Goal: Communication & Community: Answer question/provide support

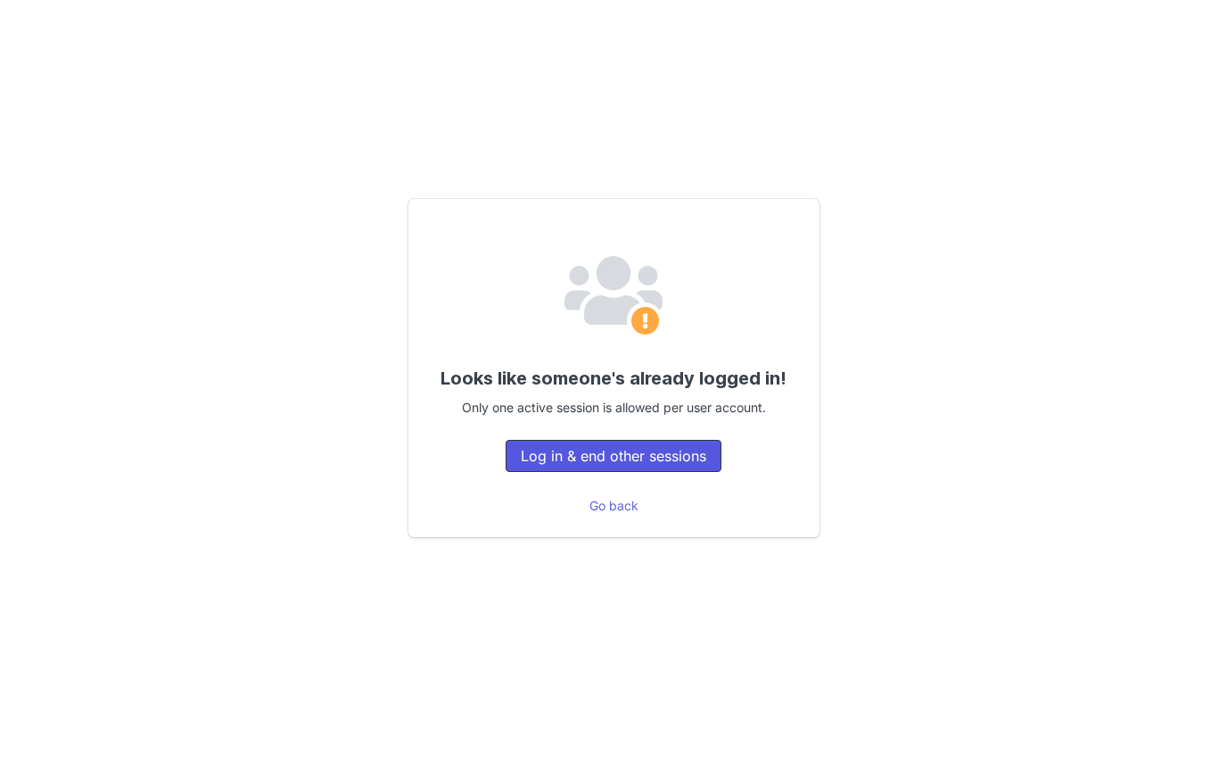
click at [630, 452] on button "Log in & end other sessions" at bounding box center [614, 456] width 216 height 32
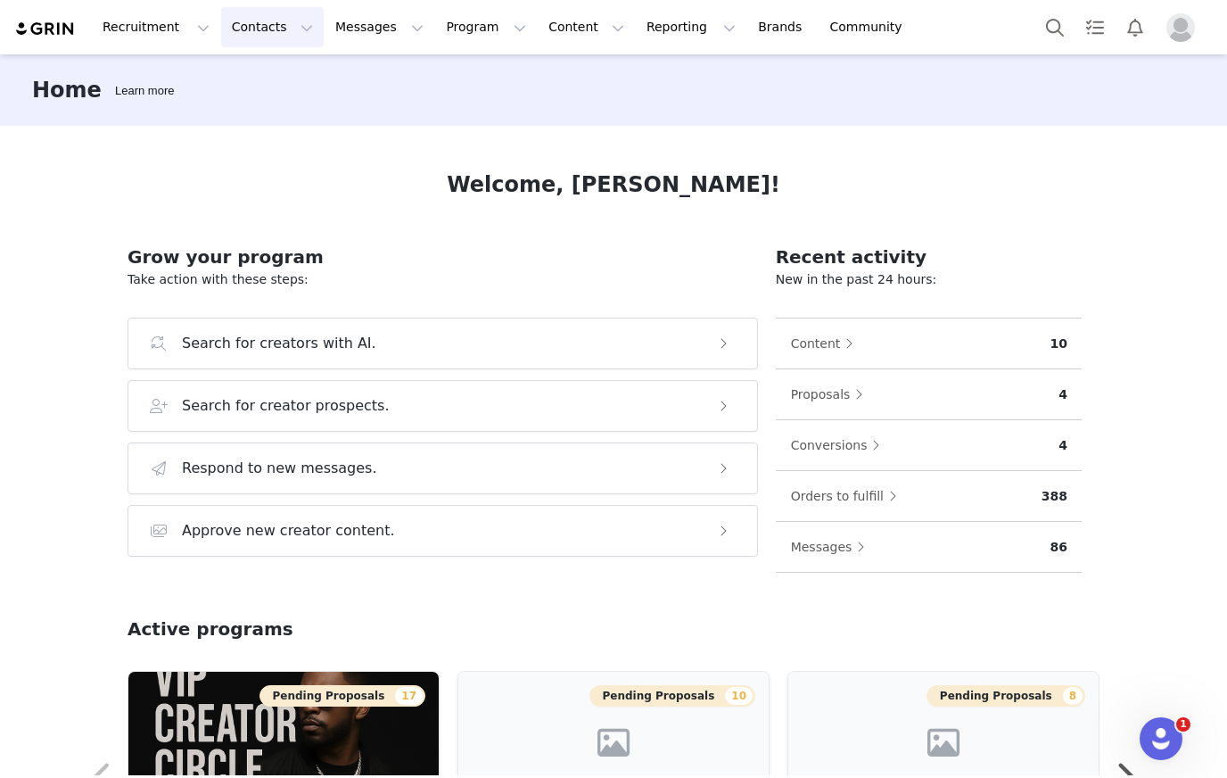
click at [247, 29] on button "Contacts Contacts" at bounding box center [272, 27] width 103 height 40
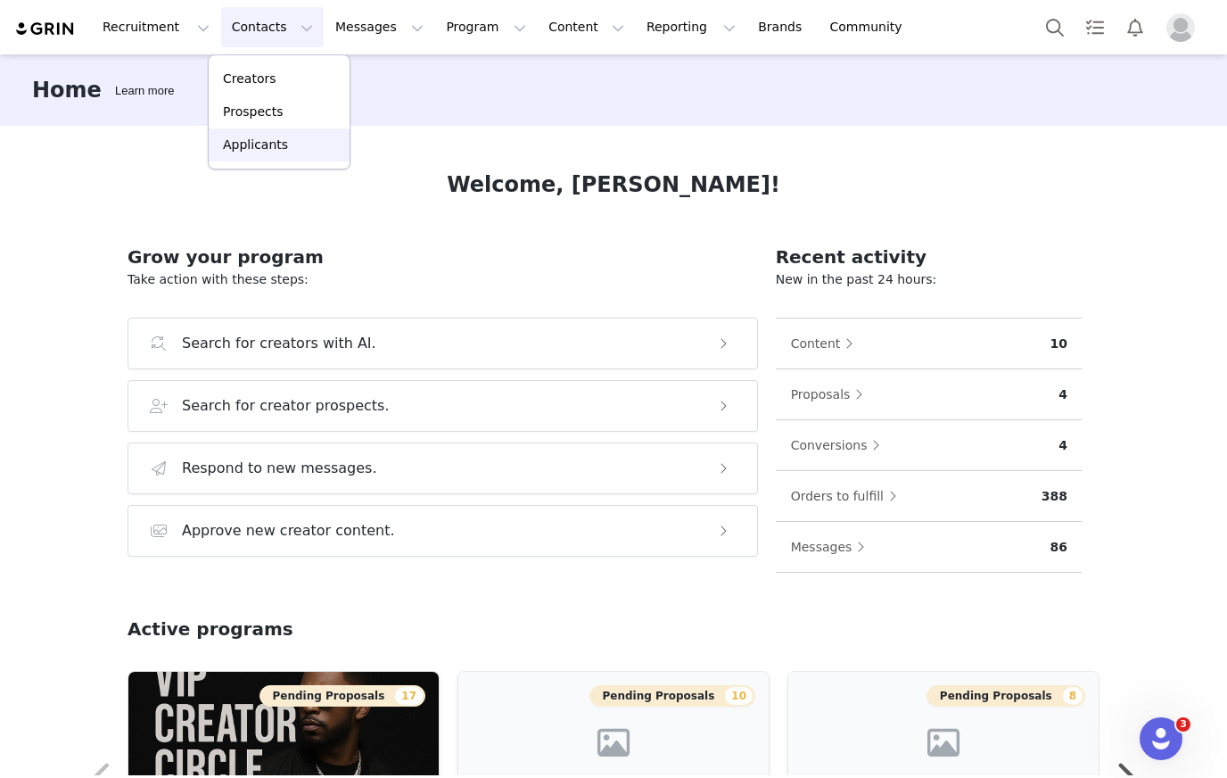
click at [267, 141] on p "Applicants" at bounding box center [255, 145] width 65 height 19
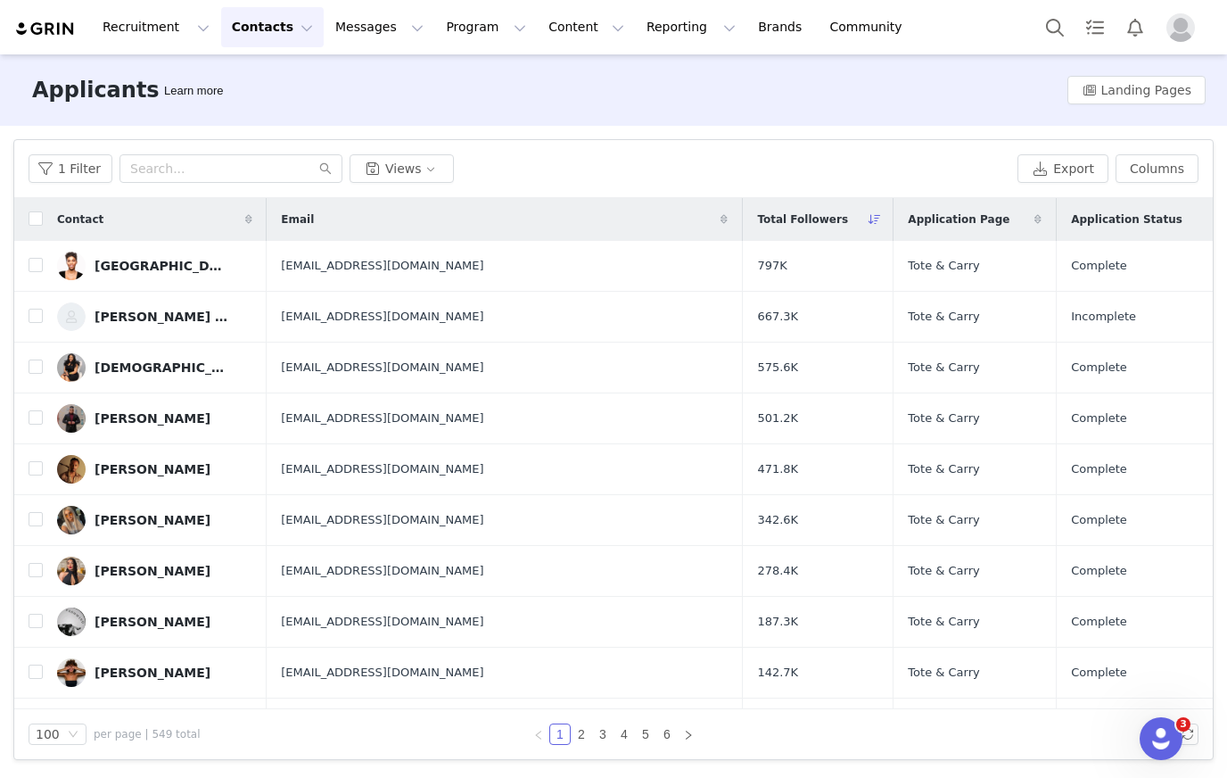
click at [216, 146] on div "1 Filter Views Export Columns" at bounding box center [613, 169] width 1199 height 58
click at [215, 167] on input "text" at bounding box center [231, 168] width 223 height 29
paste input "[EMAIL_ADDRESS][DOMAIN_NAME]"
type input "[EMAIL_ADDRESS][DOMAIN_NAME]"
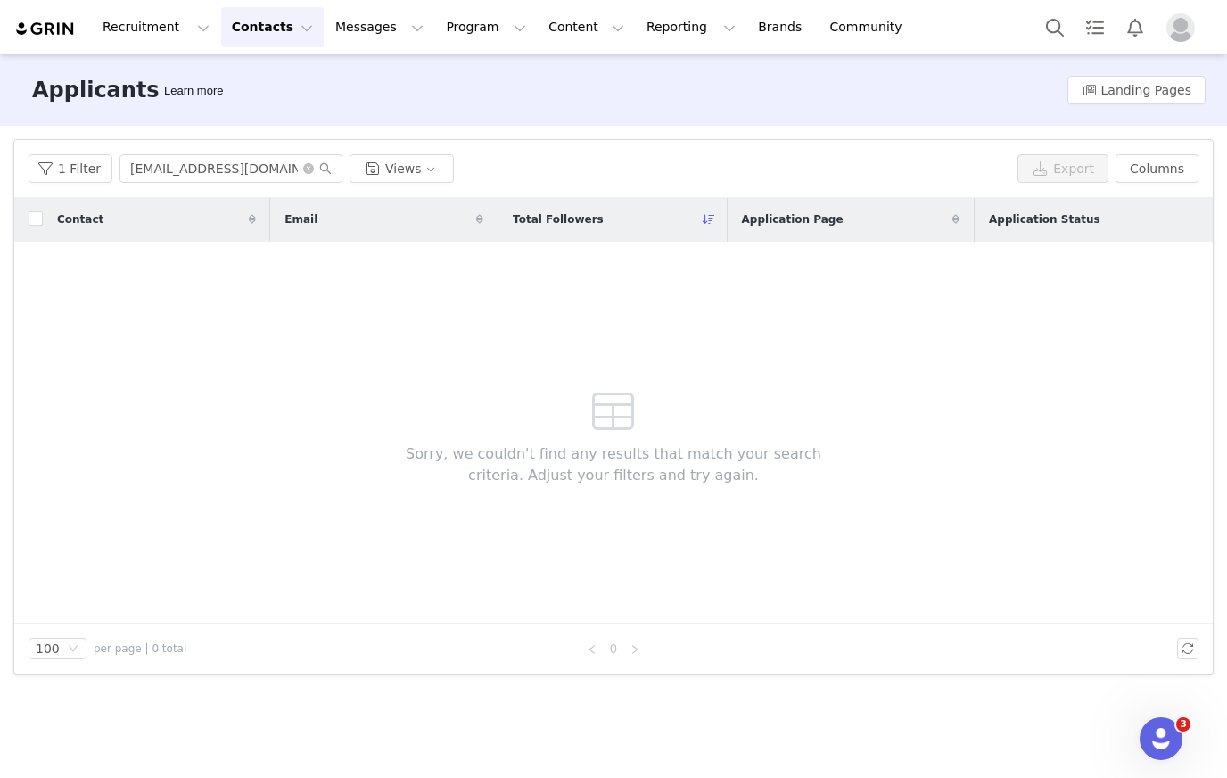
click at [269, 21] on button "Contacts Contacts" at bounding box center [272, 27] width 103 height 40
click at [264, 84] on p "Creators" at bounding box center [250, 79] width 54 height 19
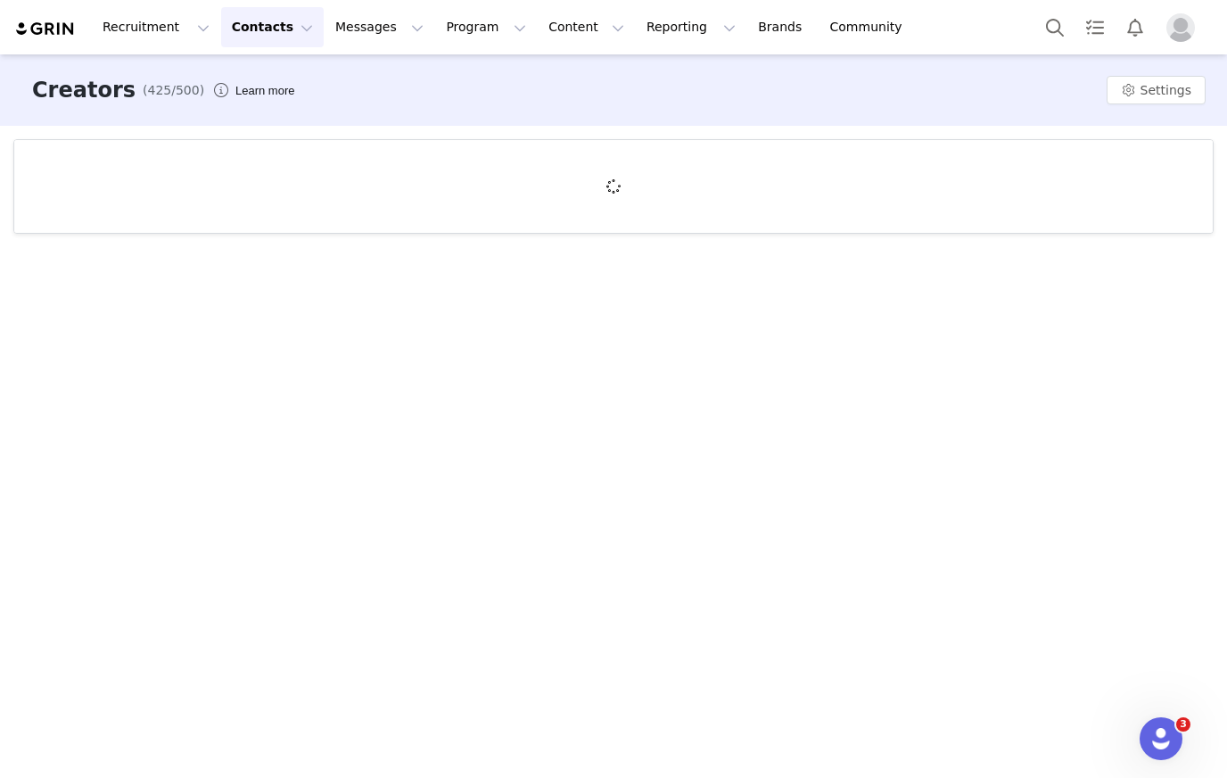
click at [285, 29] on button "Contacts Contacts" at bounding box center [272, 27] width 103 height 40
click at [261, 109] on p "Prospects" at bounding box center [253, 112] width 60 height 19
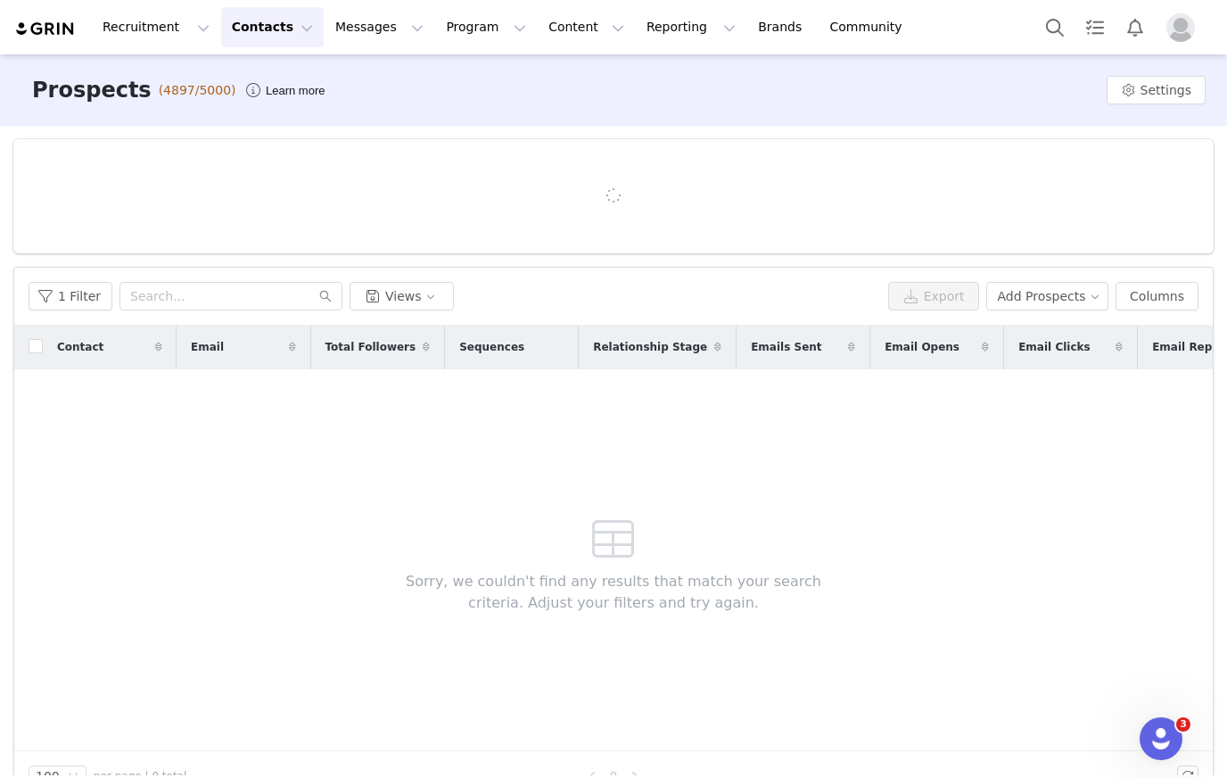
click at [275, 29] on button "Contacts Contacts" at bounding box center [272, 27] width 103 height 40
click at [263, 79] on p "Creators" at bounding box center [250, 79] width 54 height 19
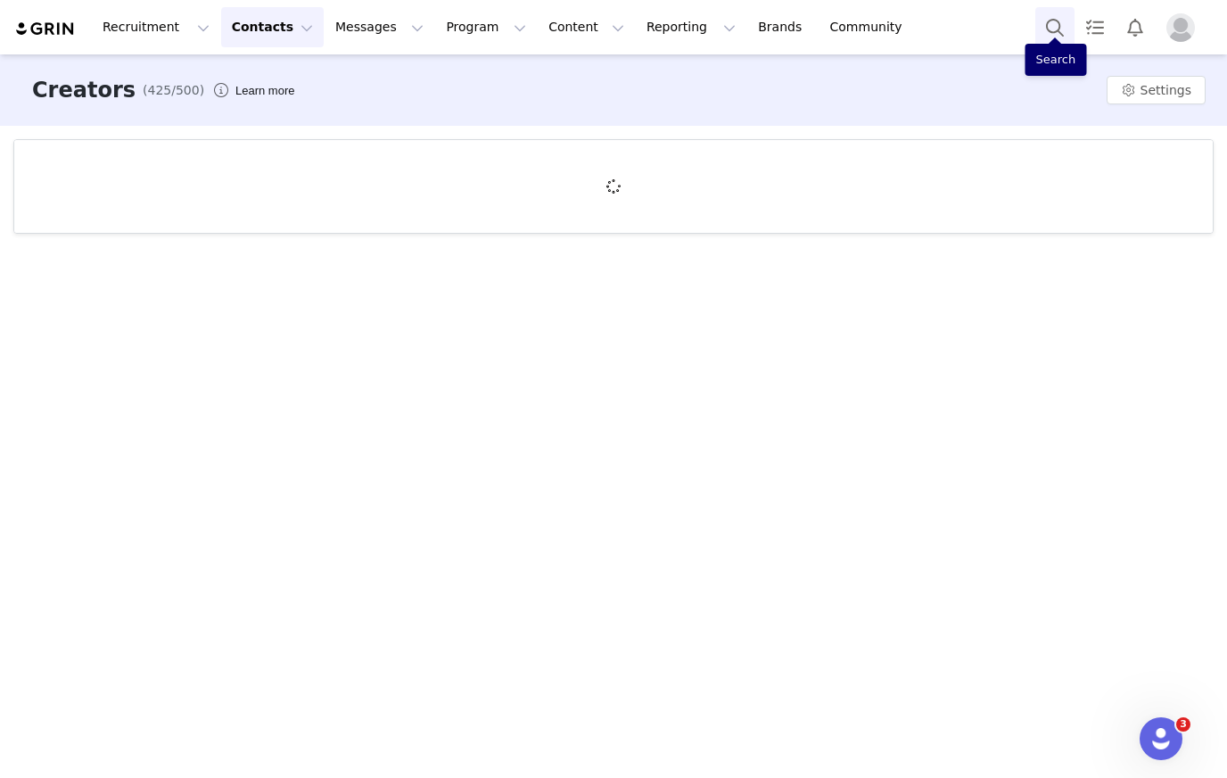
click at [1051, 24] on button "Search" at bounding box center [1055, 27] width 39 height 40
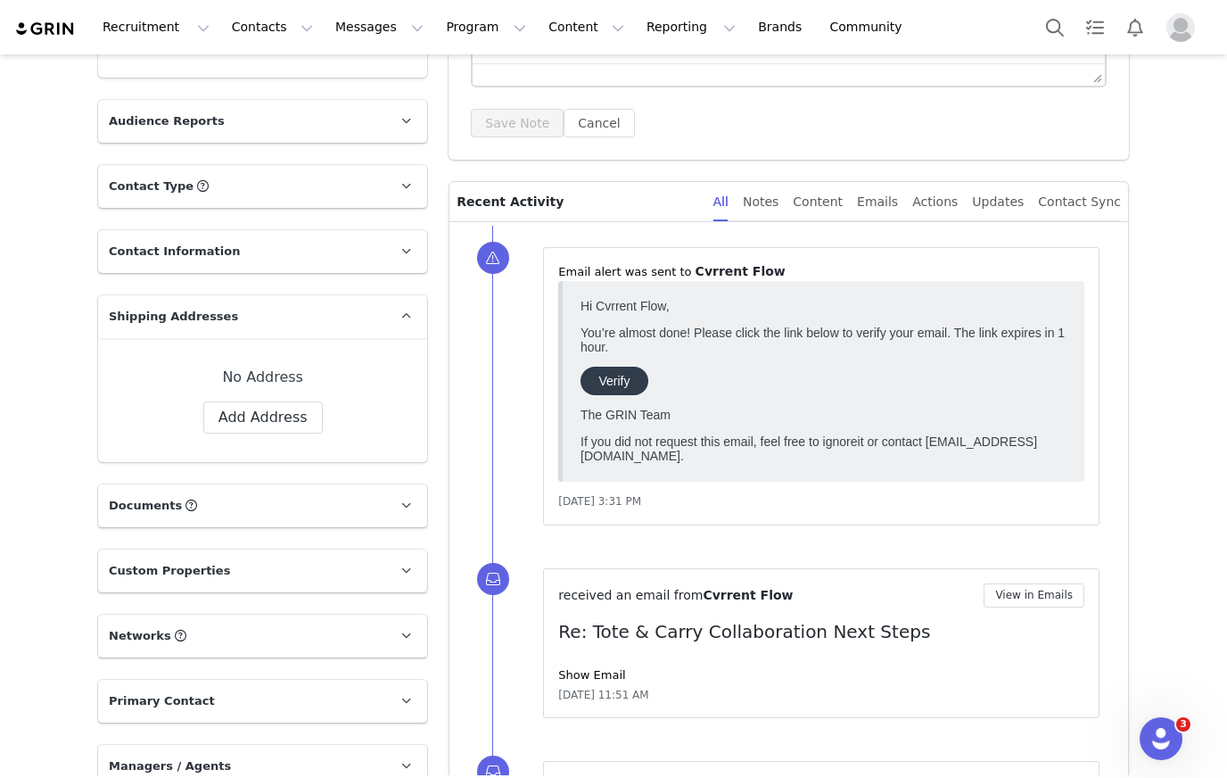
scroll to position [322, 0]
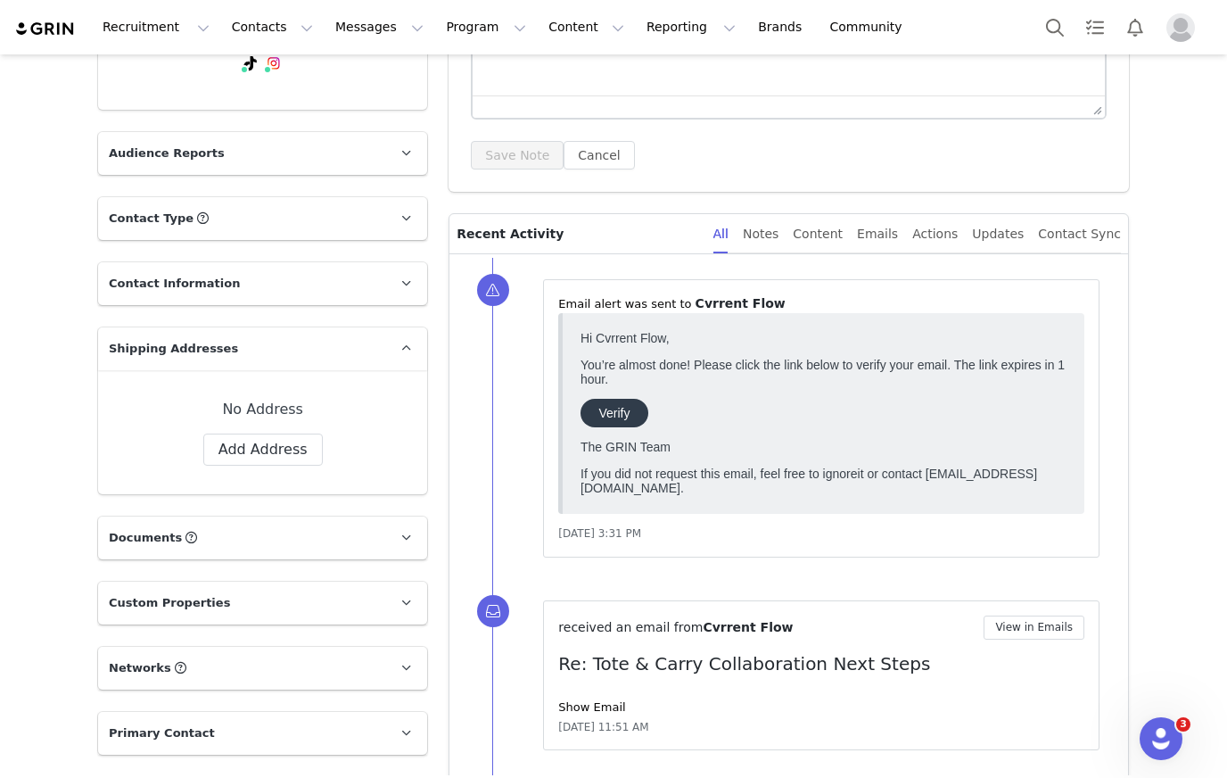
click at [766, 381] on p "You’re almost done! Please click the link below to verify your email. The link …" at bounding box center [824, 372] width 486 height 29
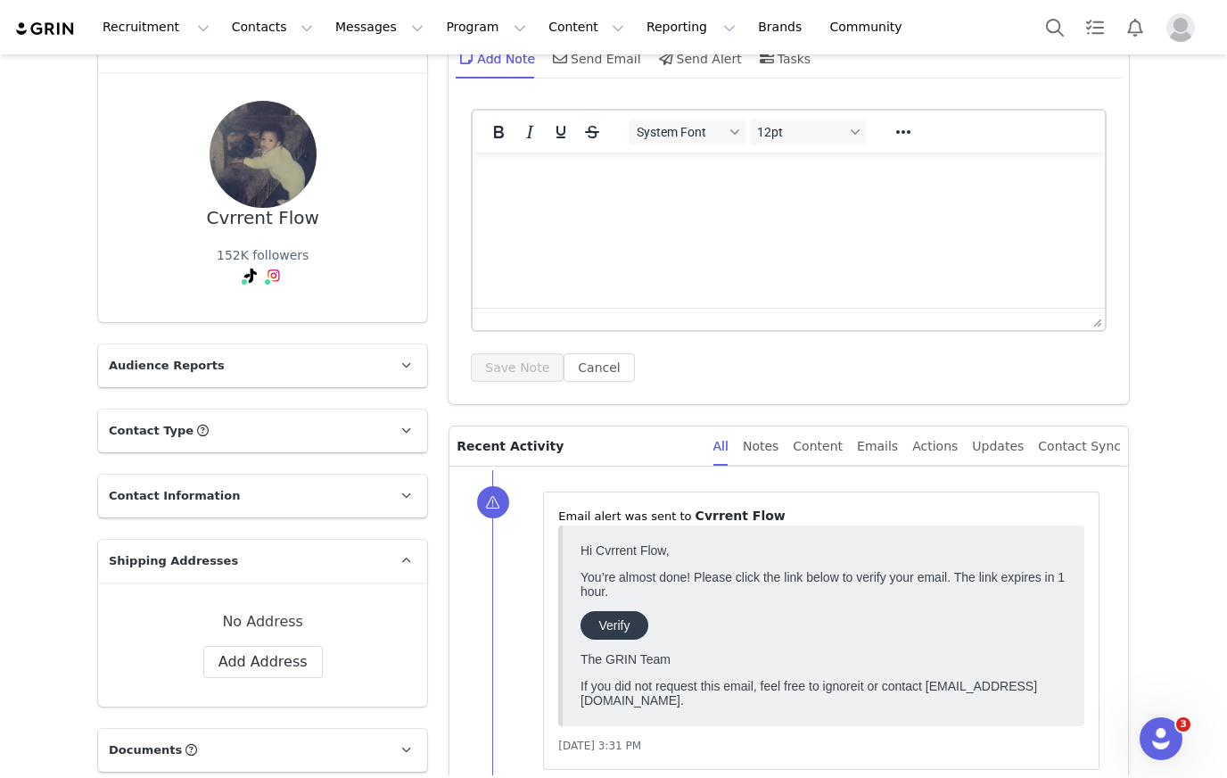
scroll to position [145, 0]
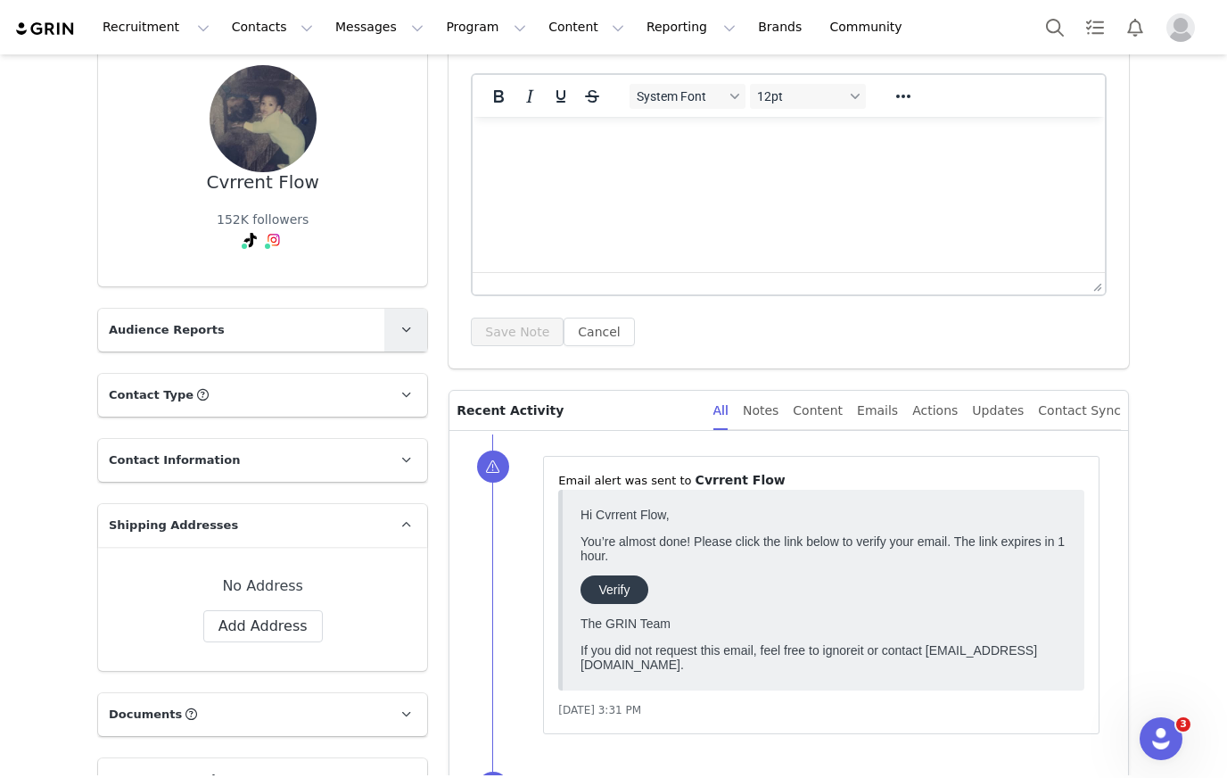
click at [400, 322] on span at bounding box center [405, 329] width 21 height 21
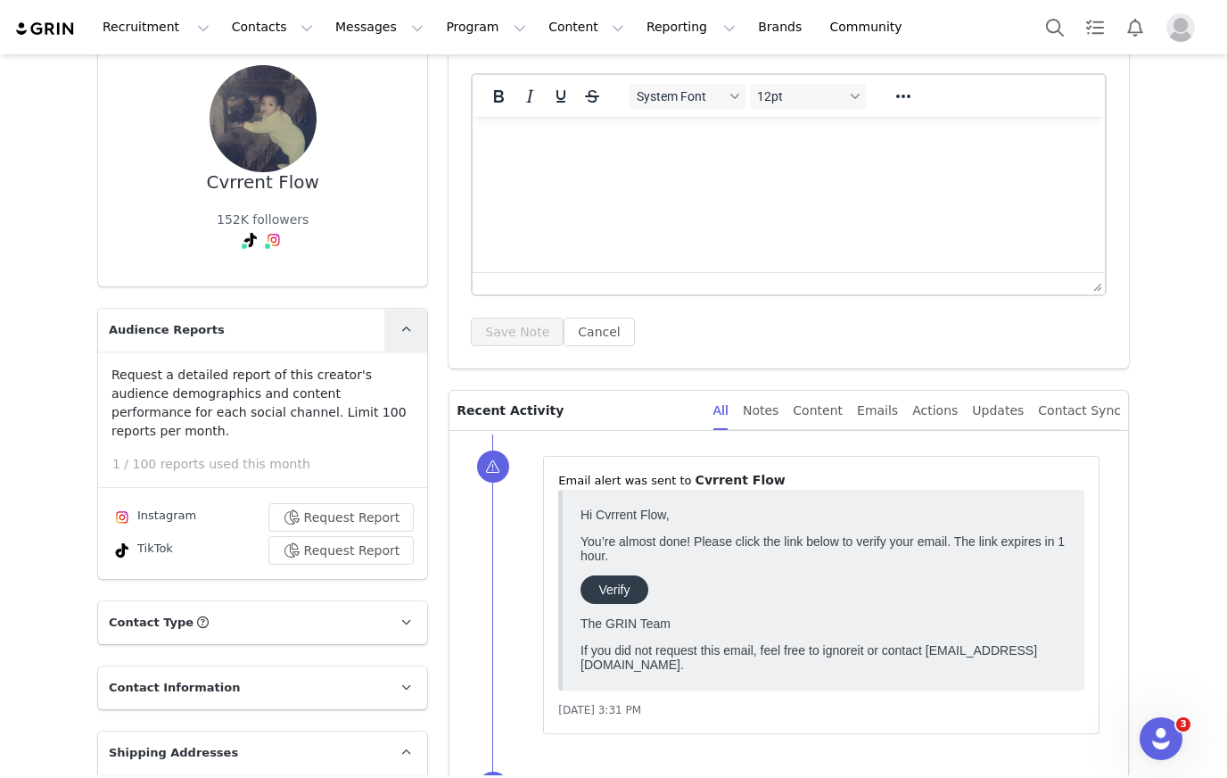
click at [402, 325] on icon at bounding box center [406, 330] width 10 height 12
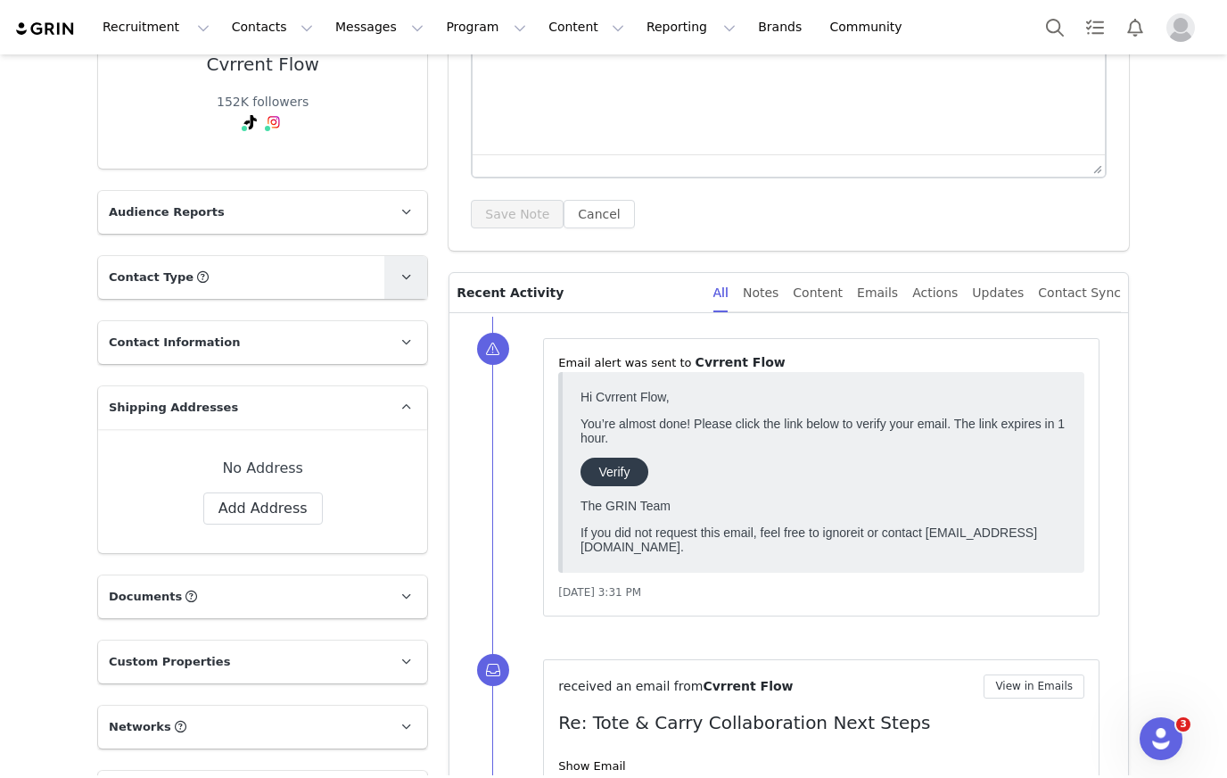
scroll to position [293, 0]
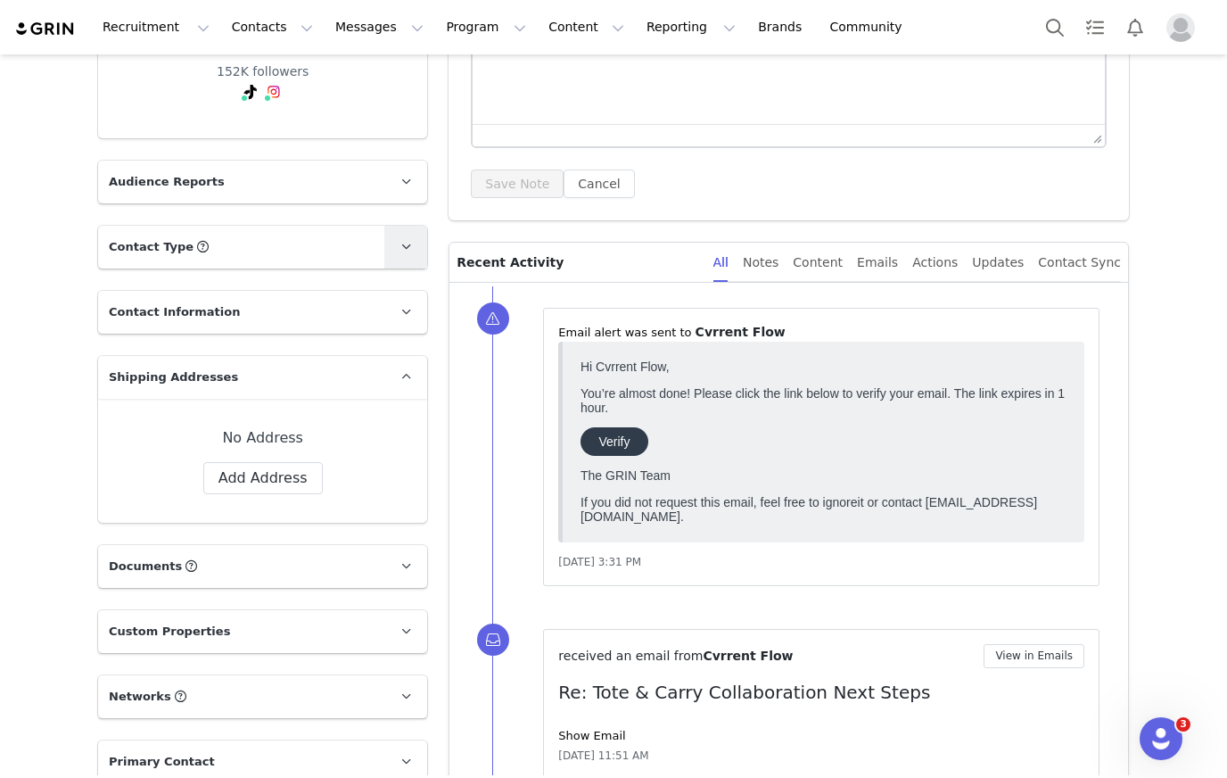
click at [416, 249] on span at bounding box center [405, 246] width 21 height 21
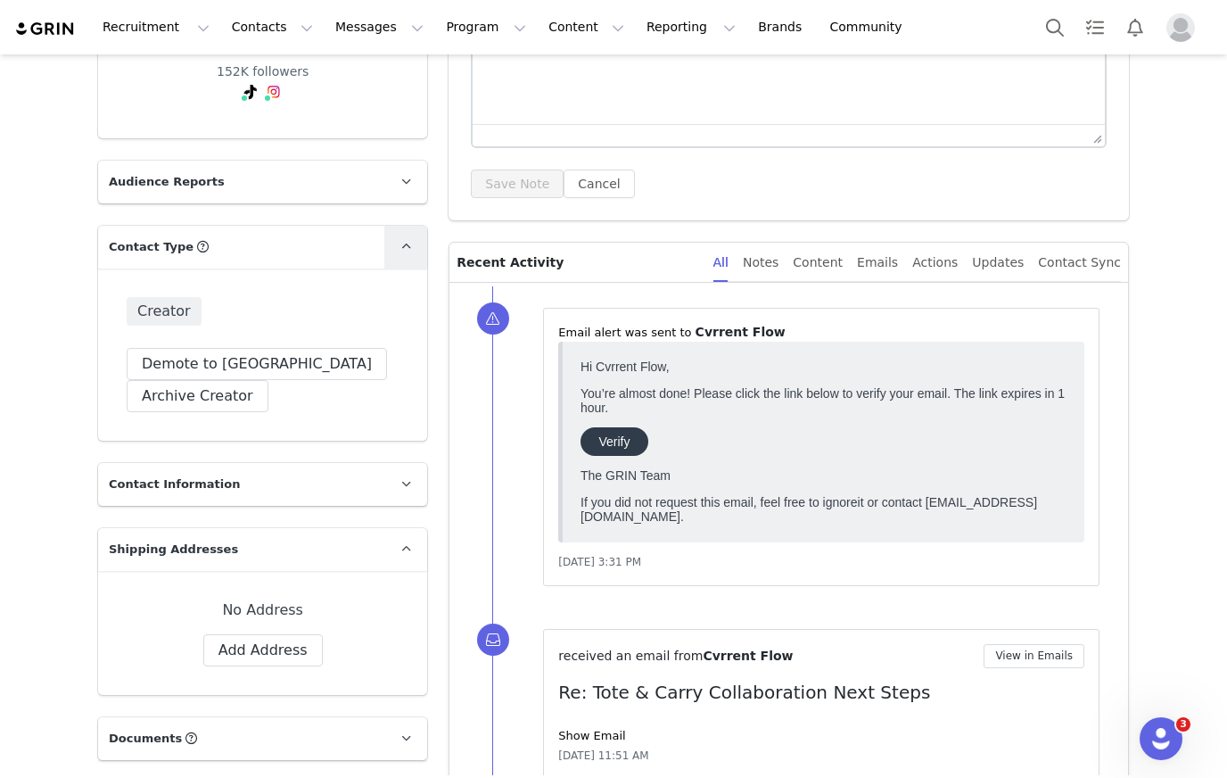
click at [412, 247] on span at bounding box center [405, 246] width 21 height 21
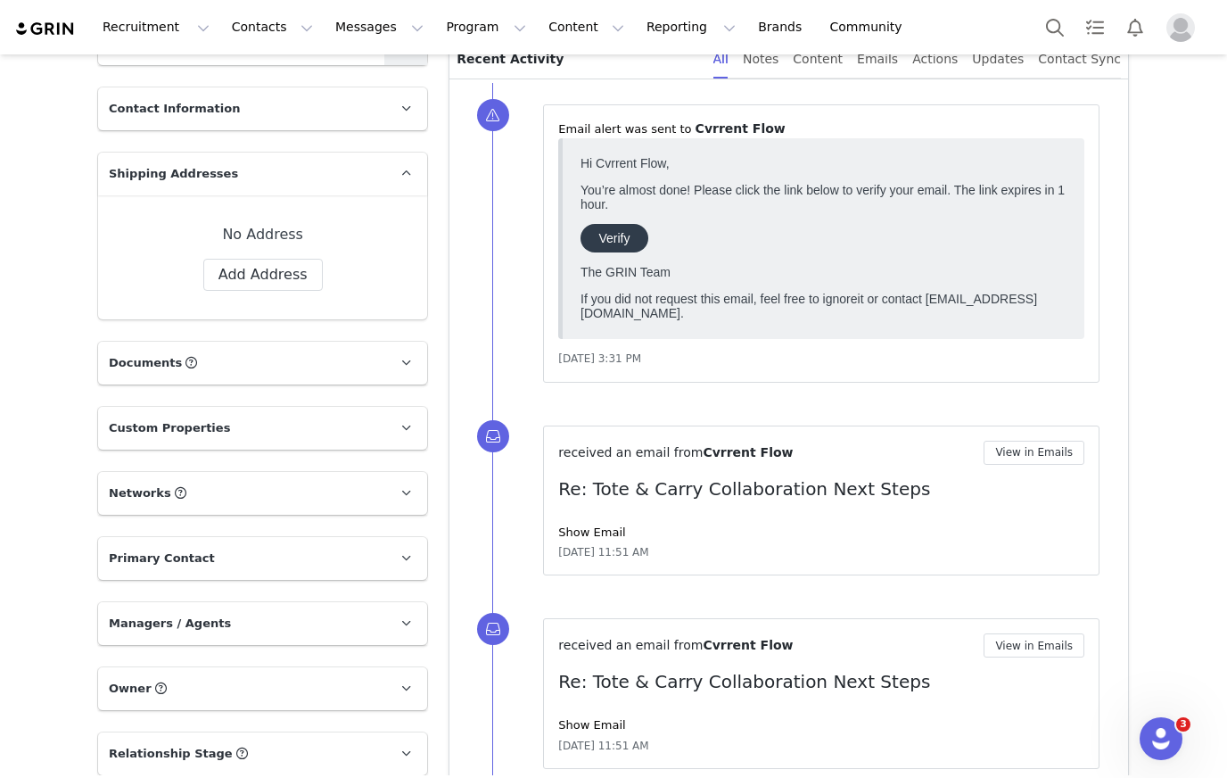
scroll to position [539, 0]
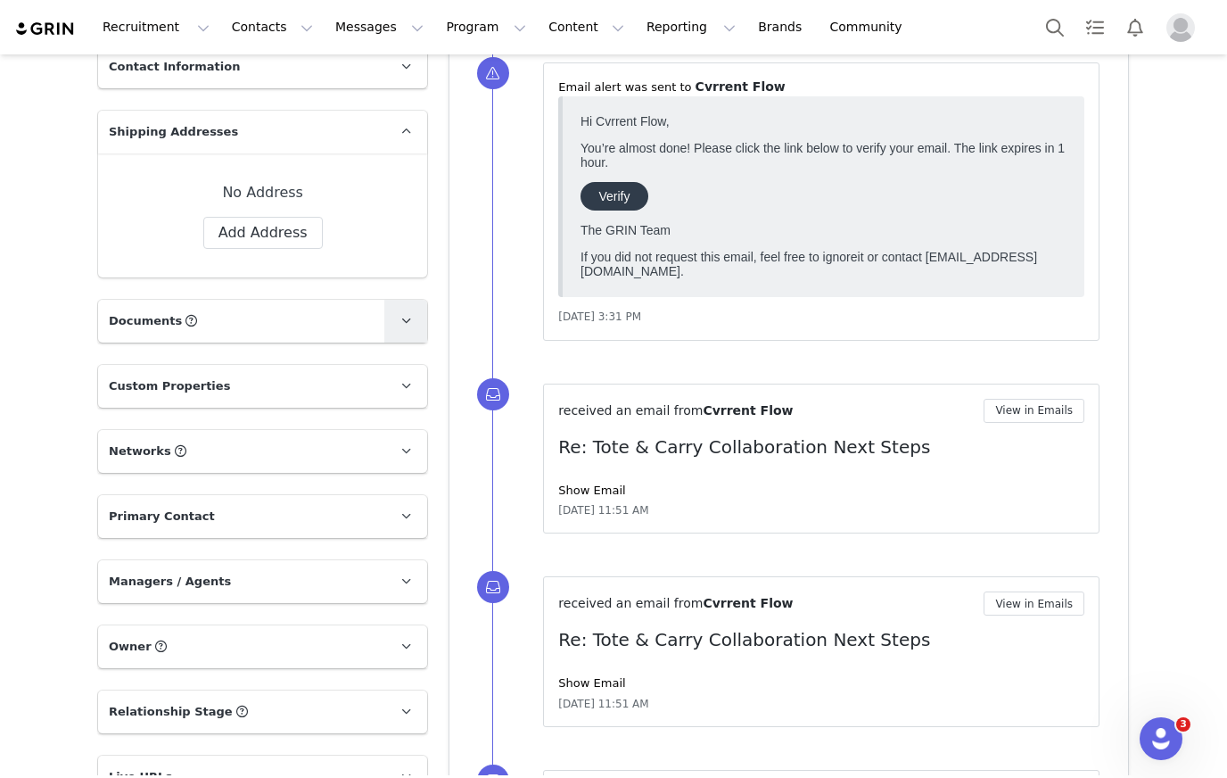
click at [411, 333] on link at bounding box center [405, 321] width 43 height 43
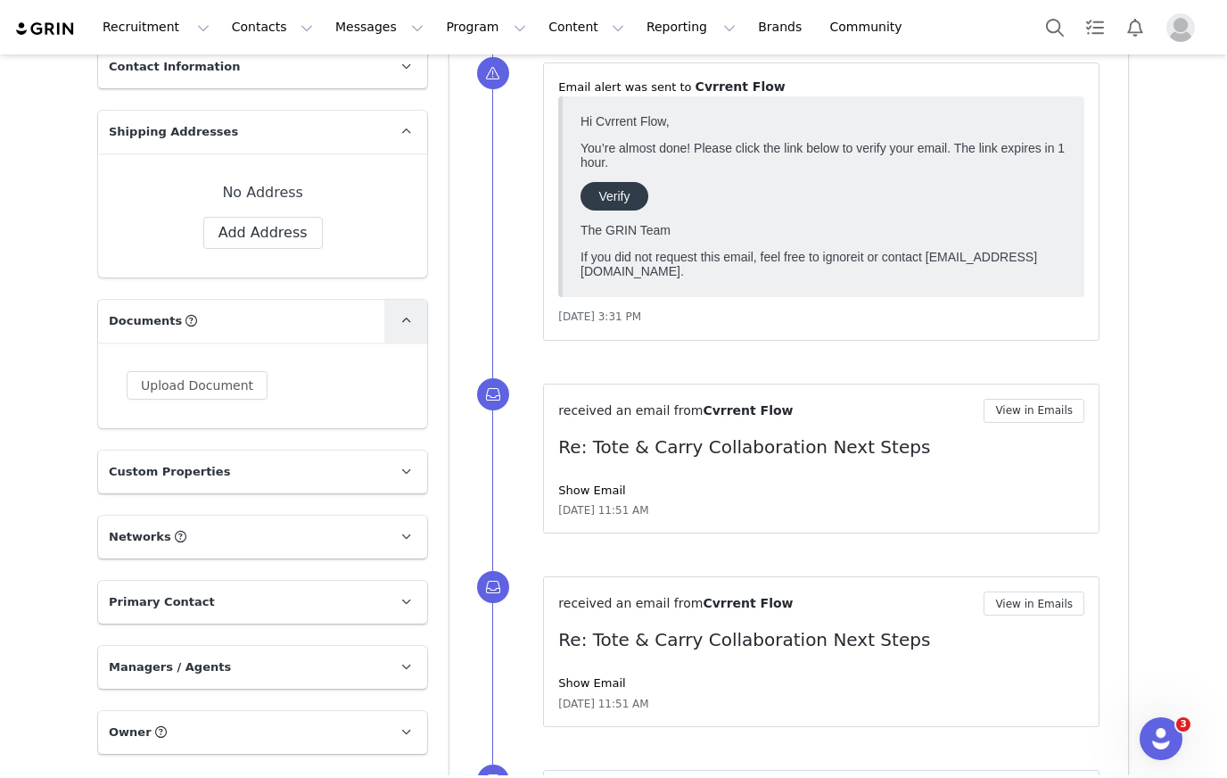
click at [411, 333] on link at bounding box center [405, 321] width 43 height 43
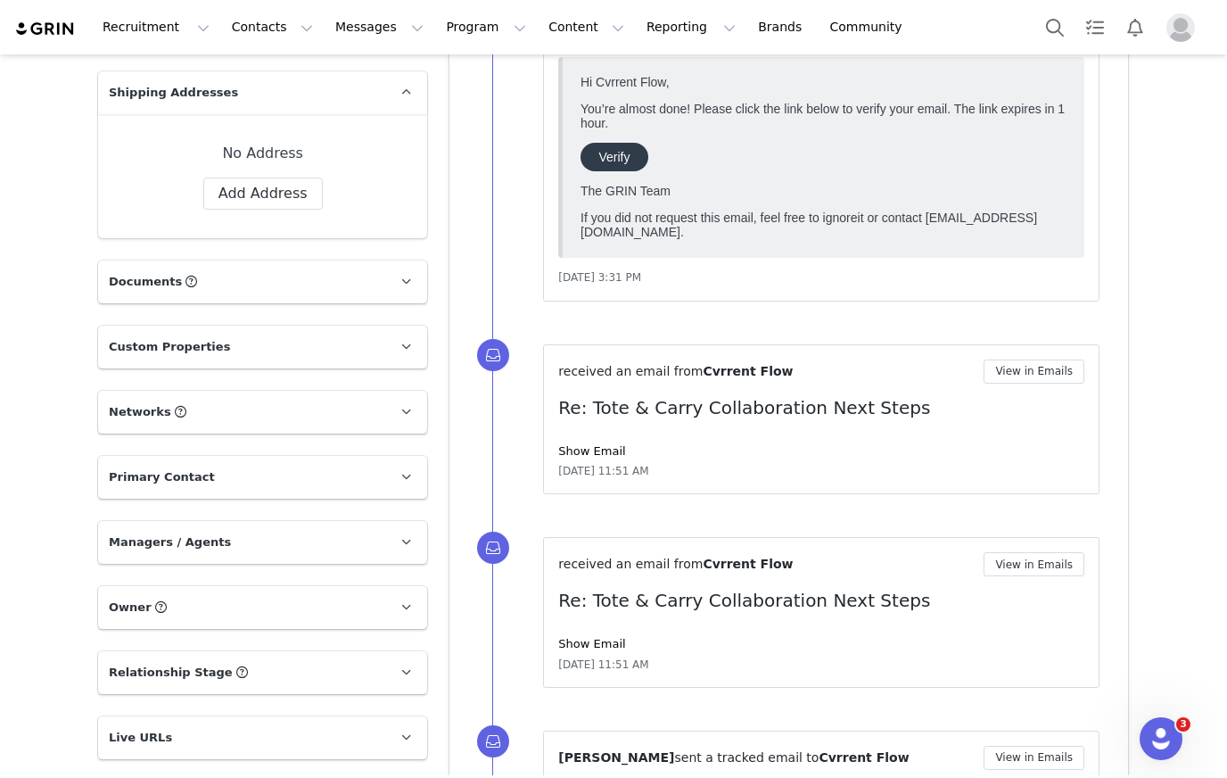
scroll to position [599, 0]
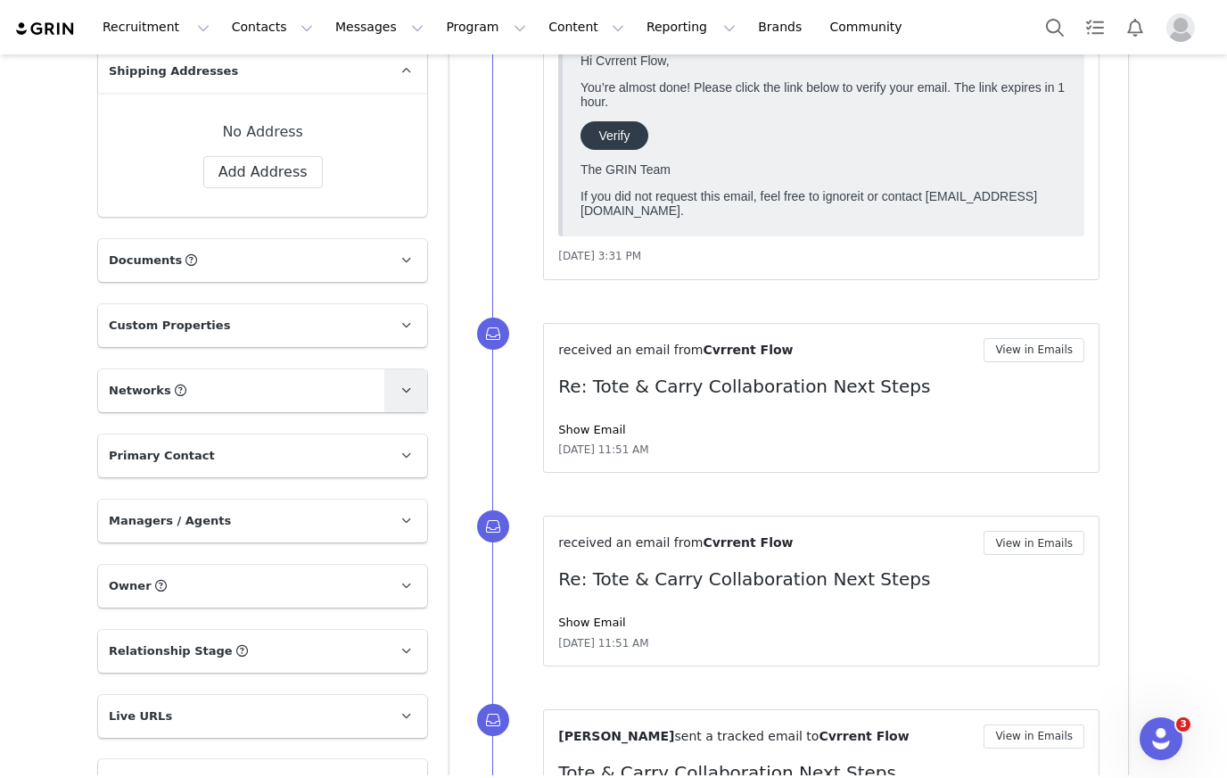
click at [417, 391] on link at bounding box center [405, 390] width 43 height 43
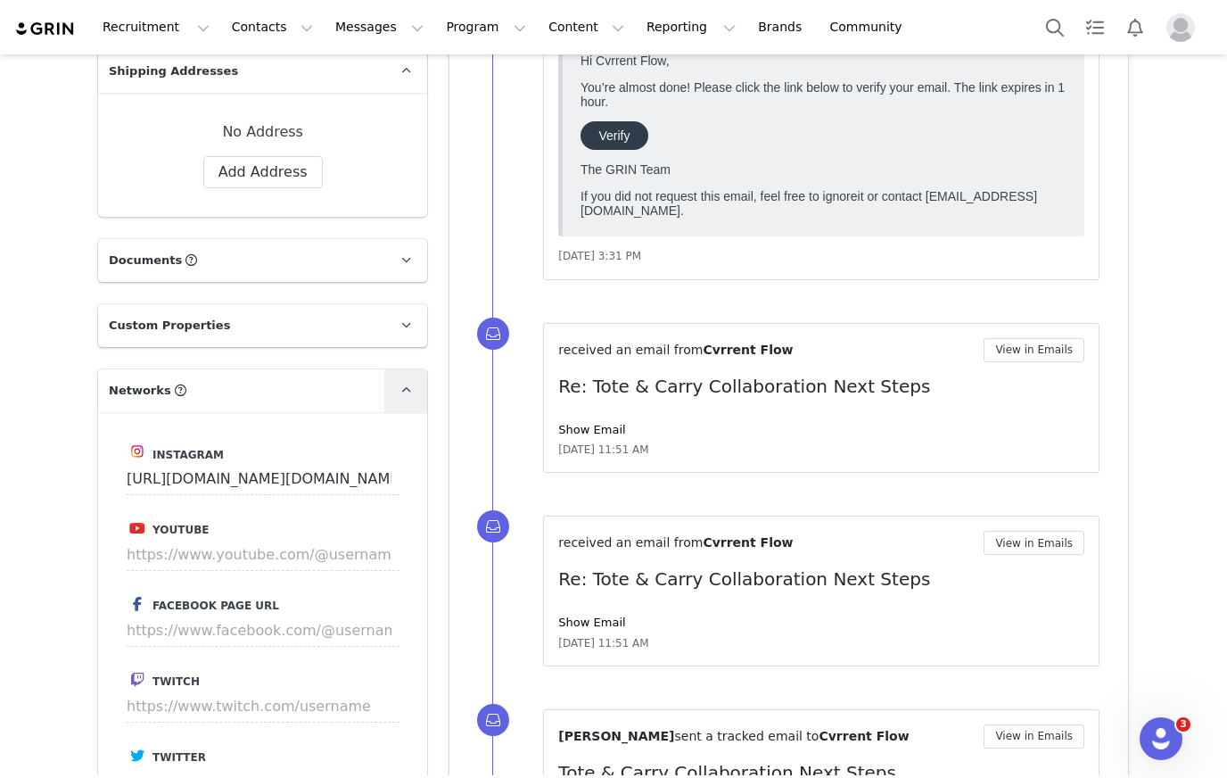
click at [417, 392] on link at bounding box center [405, 390] width 43 height 43
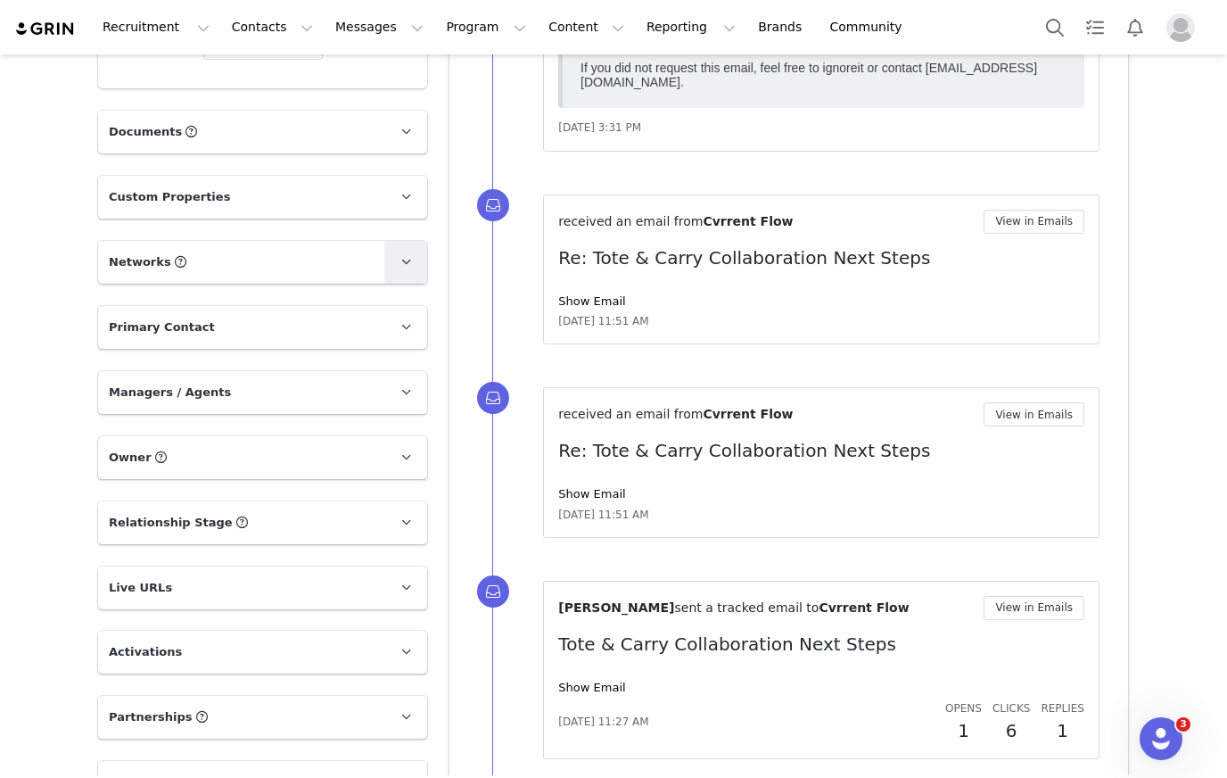
scroll to position [731, 0]
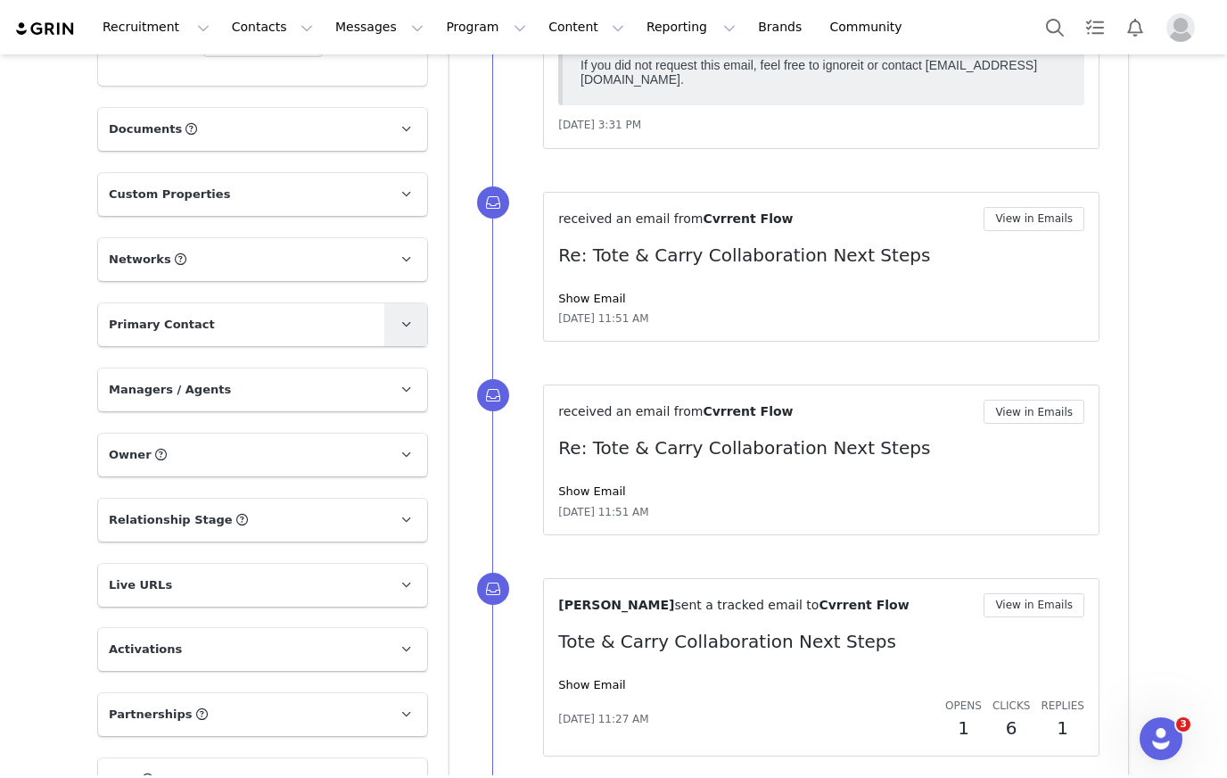
click at [407, 327] on icon at bounding box center [406, 324] width 10 height 12
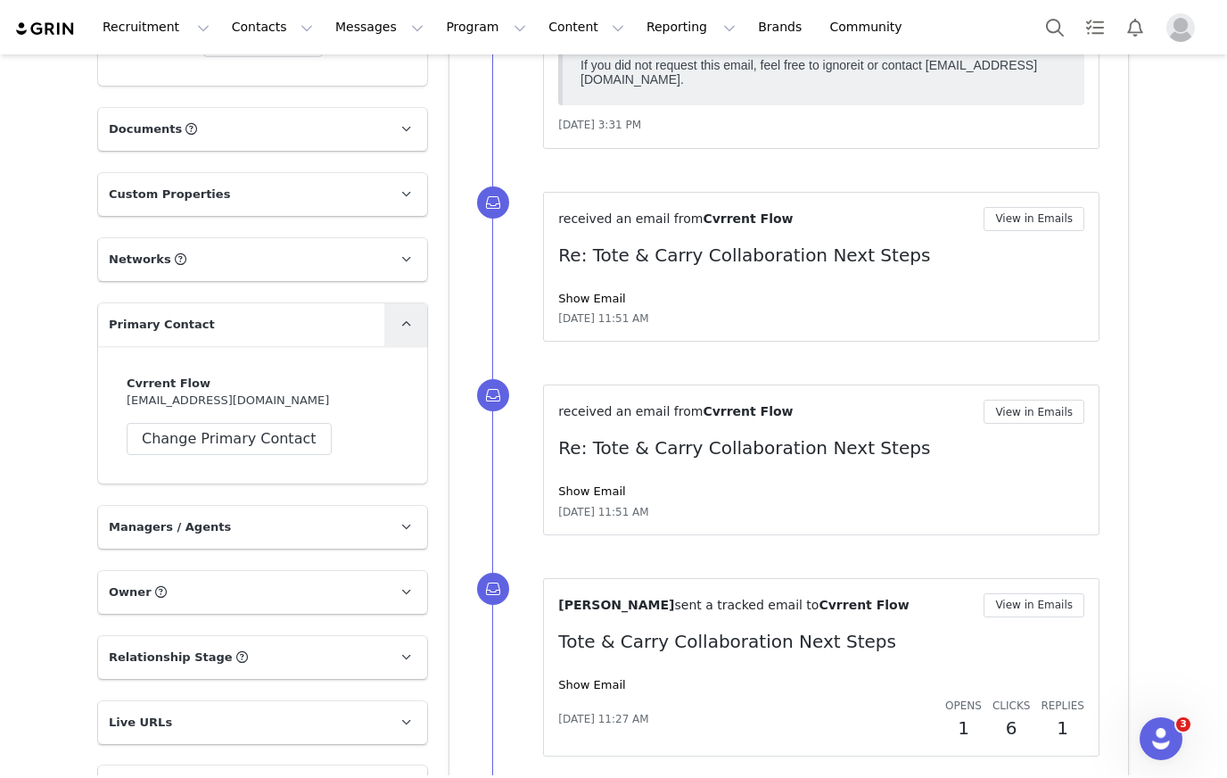
click at [407, 327] on icon at bounding box center [406, 324] width 10 height 12
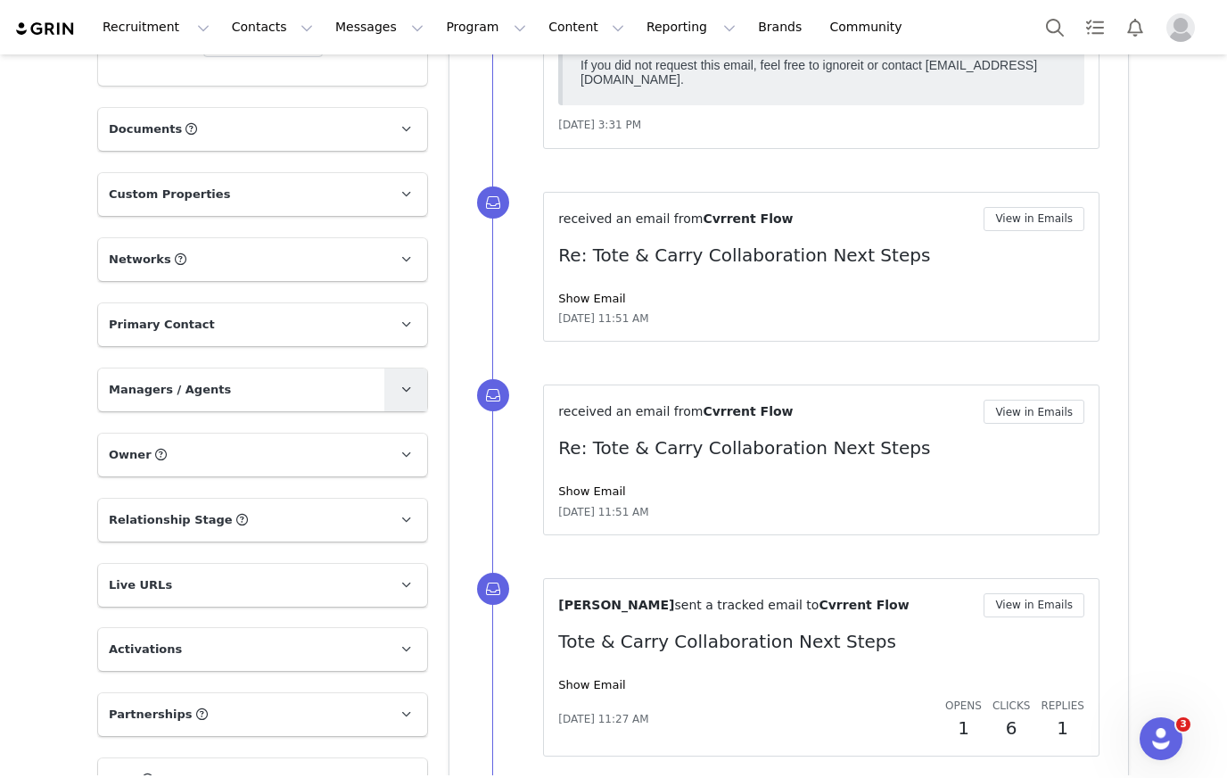
click at [405, 398] on span at bounding box center [405, 389] width 21 height 21
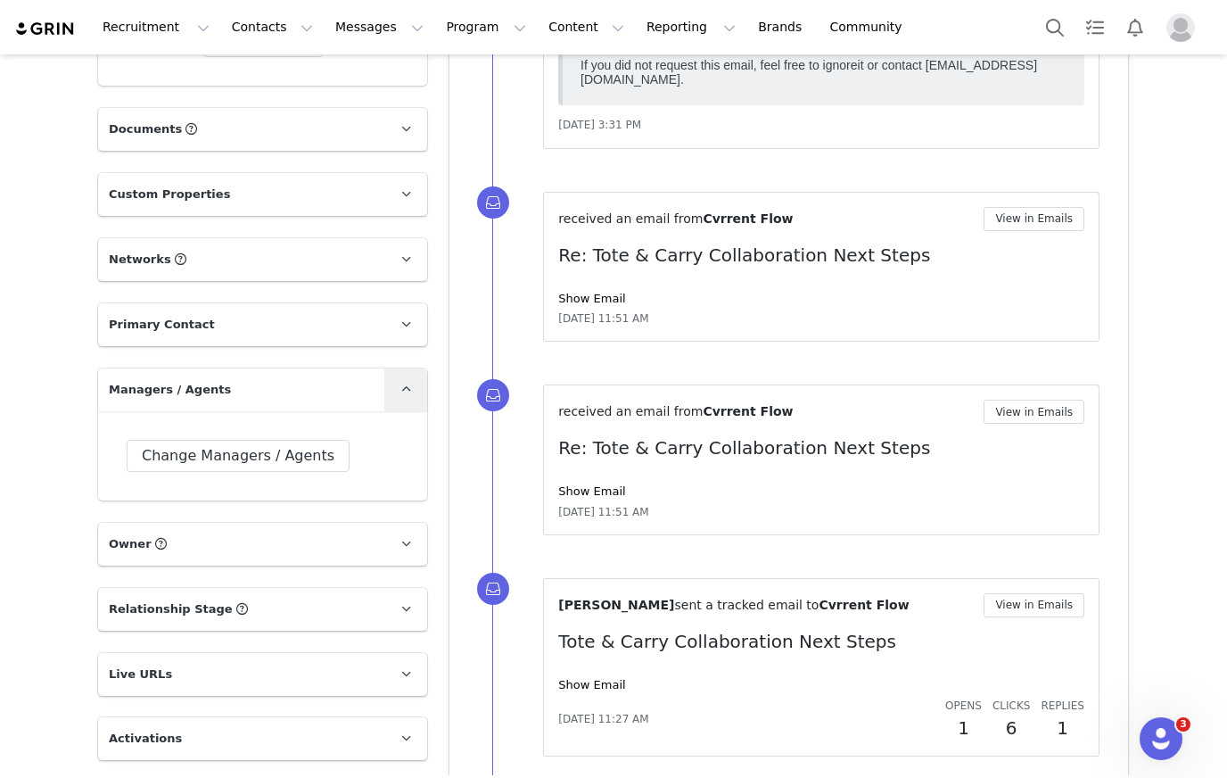
click at [405, 398] on span at bounding box center [405, 389] width 21 height 21
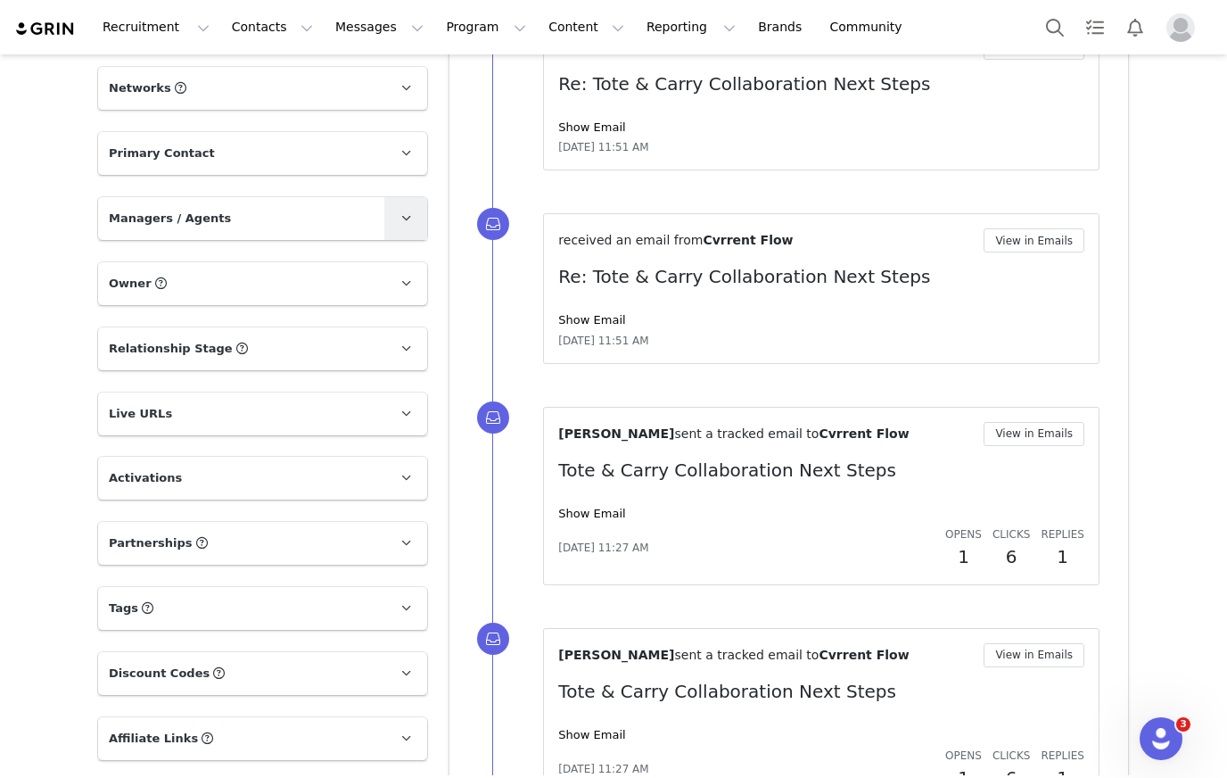
scroll to position [911, 0]
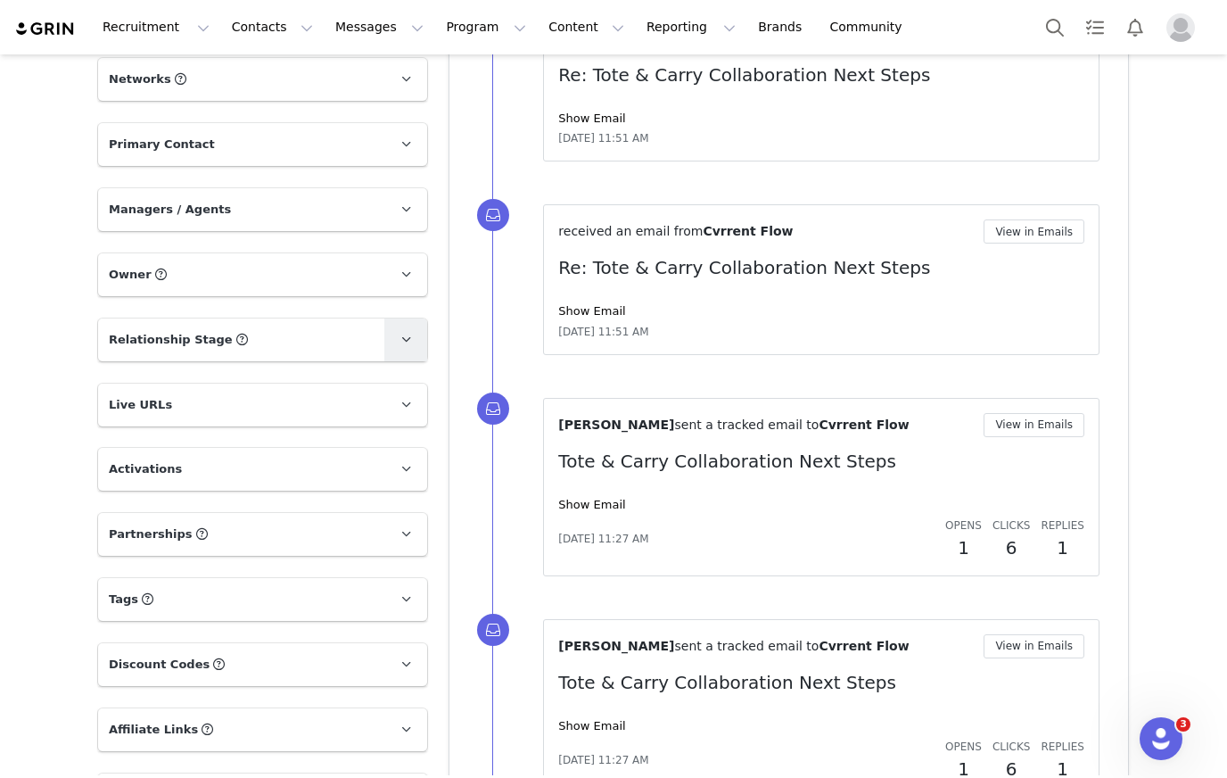
click at [403, 334] on icon at bounding box center [406, 340] width 10 height 12
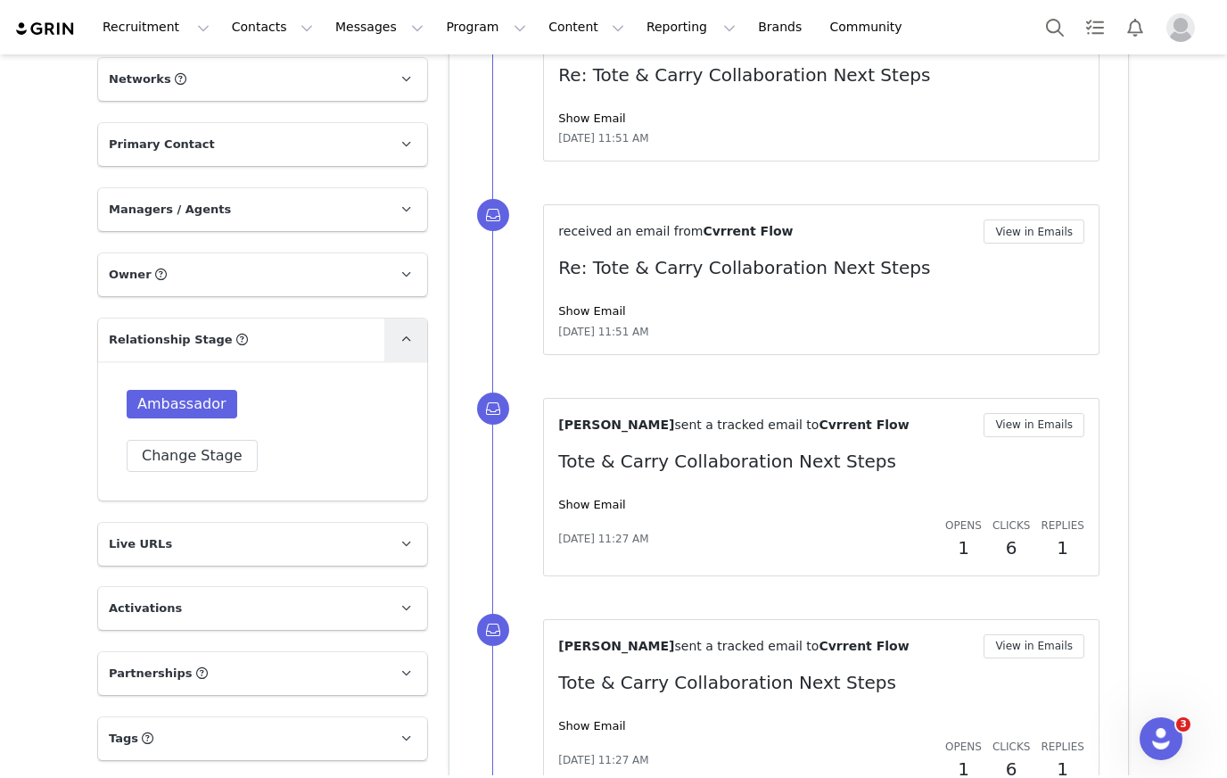
click at [403, 334] on icon at bounding box center [406, 340] width 10 height 12
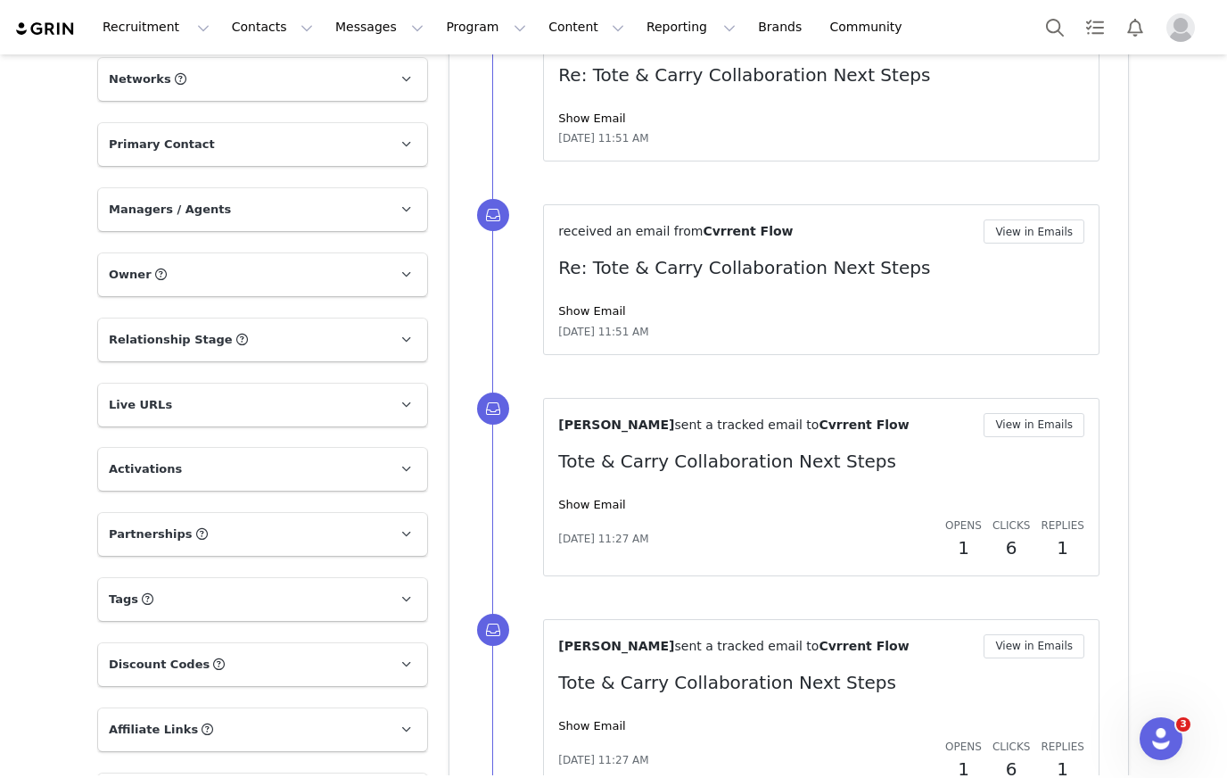
click at [403, 379] on div "Profile Cvrrent Flow 152K followers Audience Reports Request a detailed report …" at bounding box center [262, 324] width 351 height 2213
click at [404, 395] on span at bounding box center [405, 404] width 21 height 21
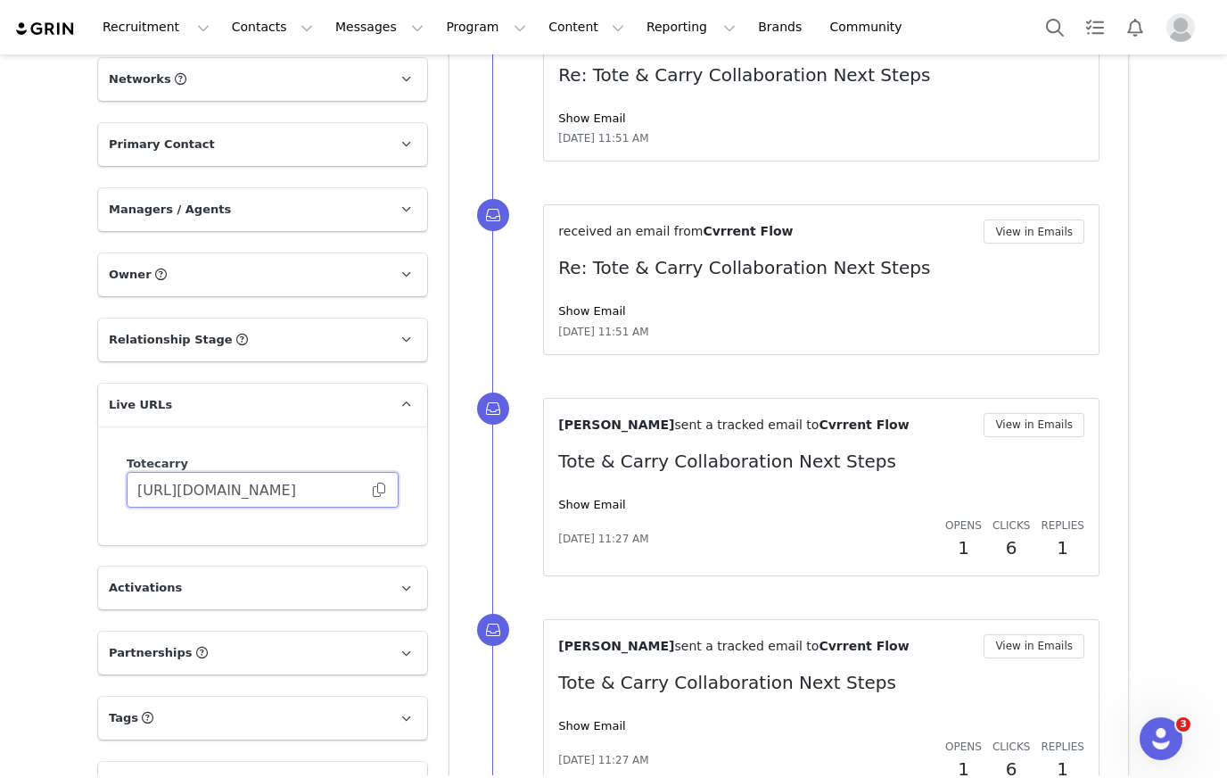
click at [384, 477] on input "https://totecarry.grin.live/c0675aaf-03a2-427a-9b03-630b4da96d97" at bounding box center [263, 490] width 272 height 36
click at [380, 490] on span at bounding box center [379, 490] width 18 height 0
click at [415, 399] on span at bounding box center [405, 404] width 21 height 21
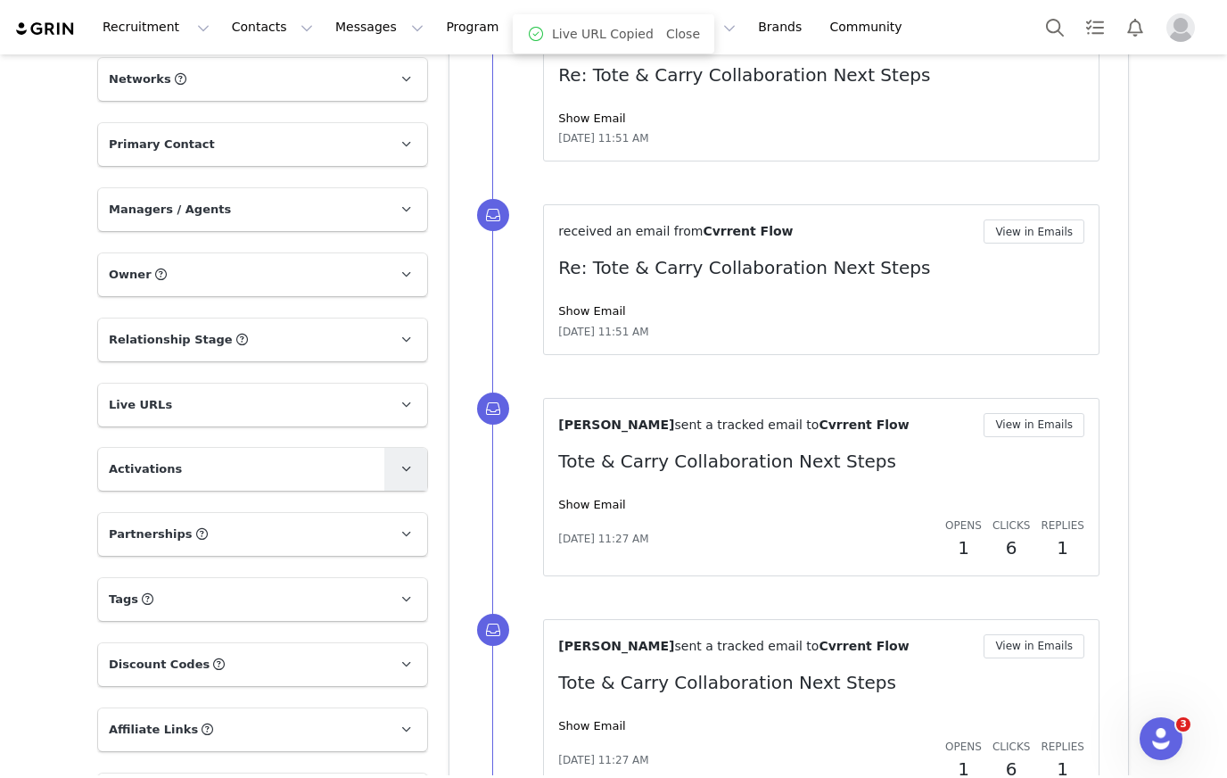
click at [401, 477] on span at bounding box center [405, 469] width 21 height 21
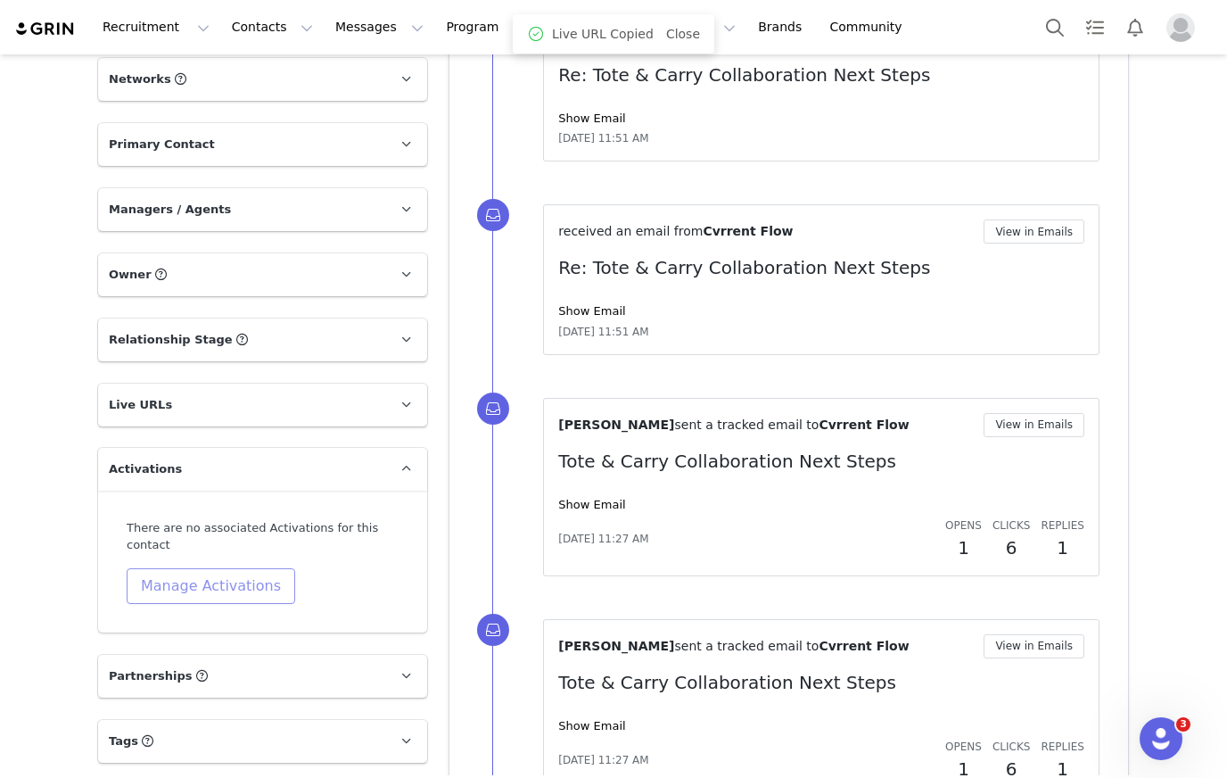
click at [236, 578] on button "Manage Activations" at bounding box center [211, 586] width 169 height 36
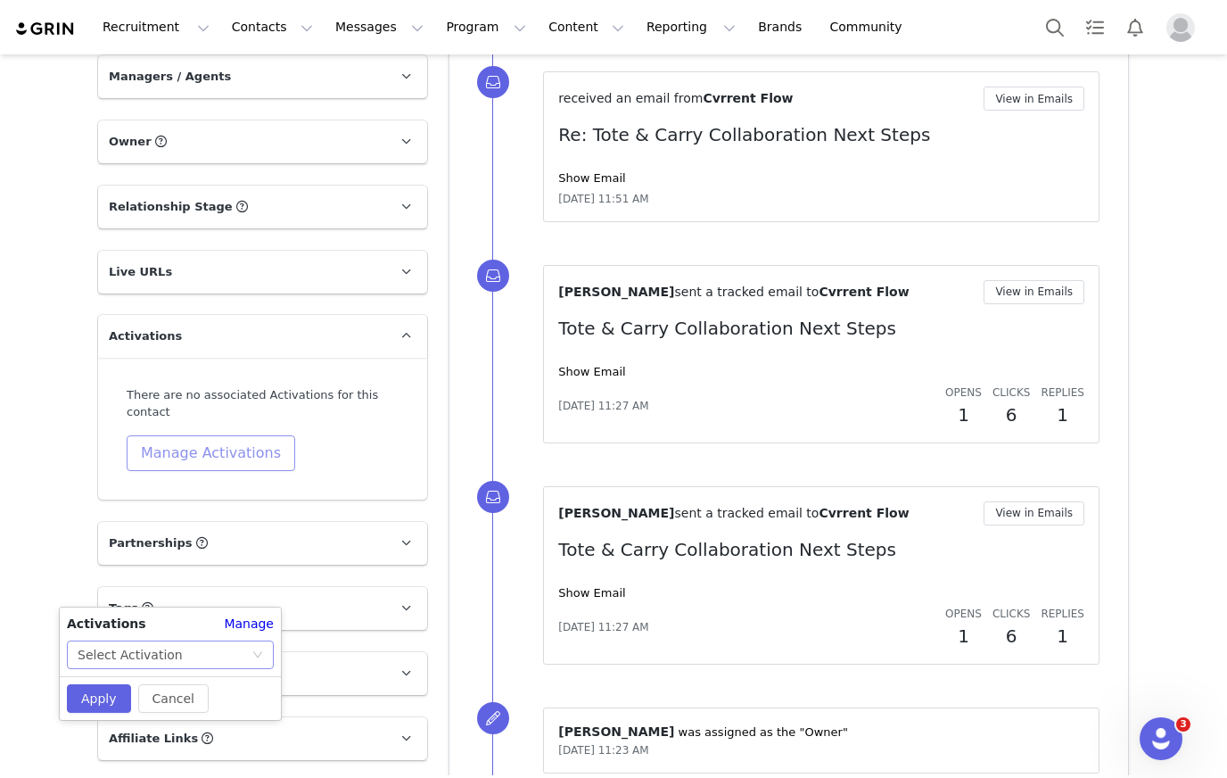
scroll to position [1046, 0]
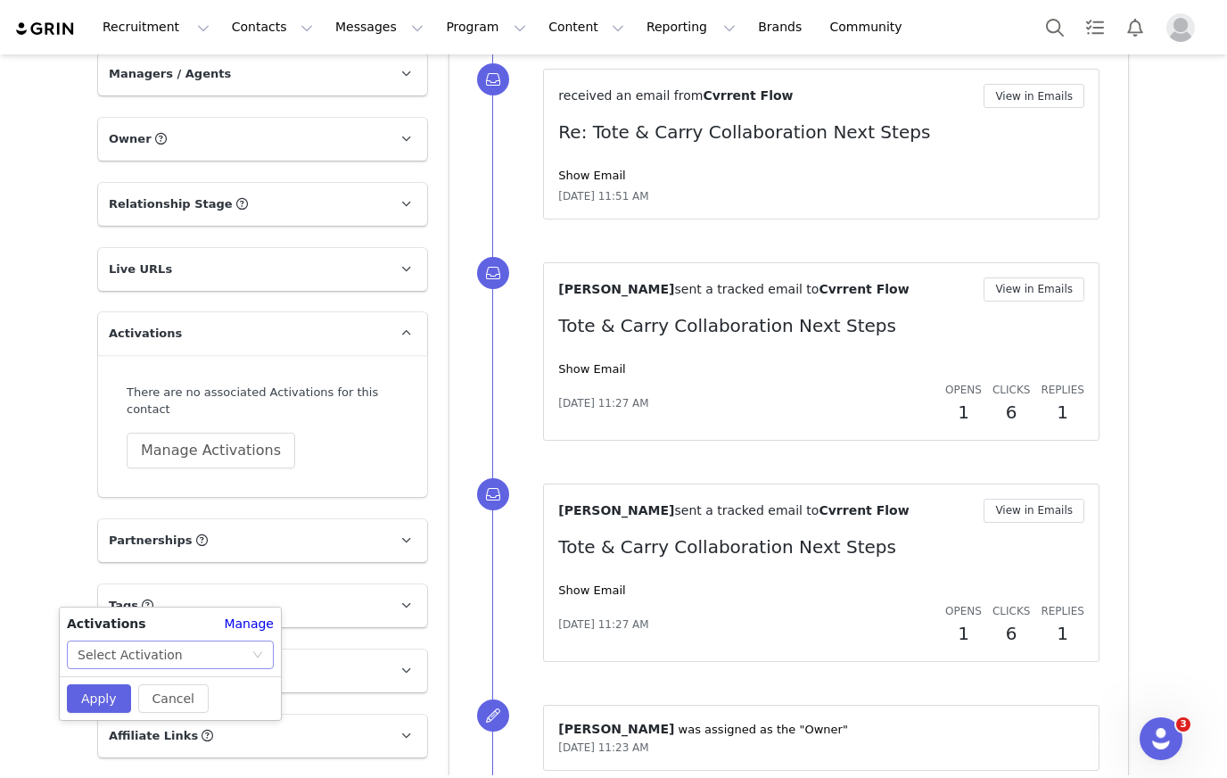
click at [205, 656] on div "Select Activation" at bounding box center [165, 654] width 174 height 27
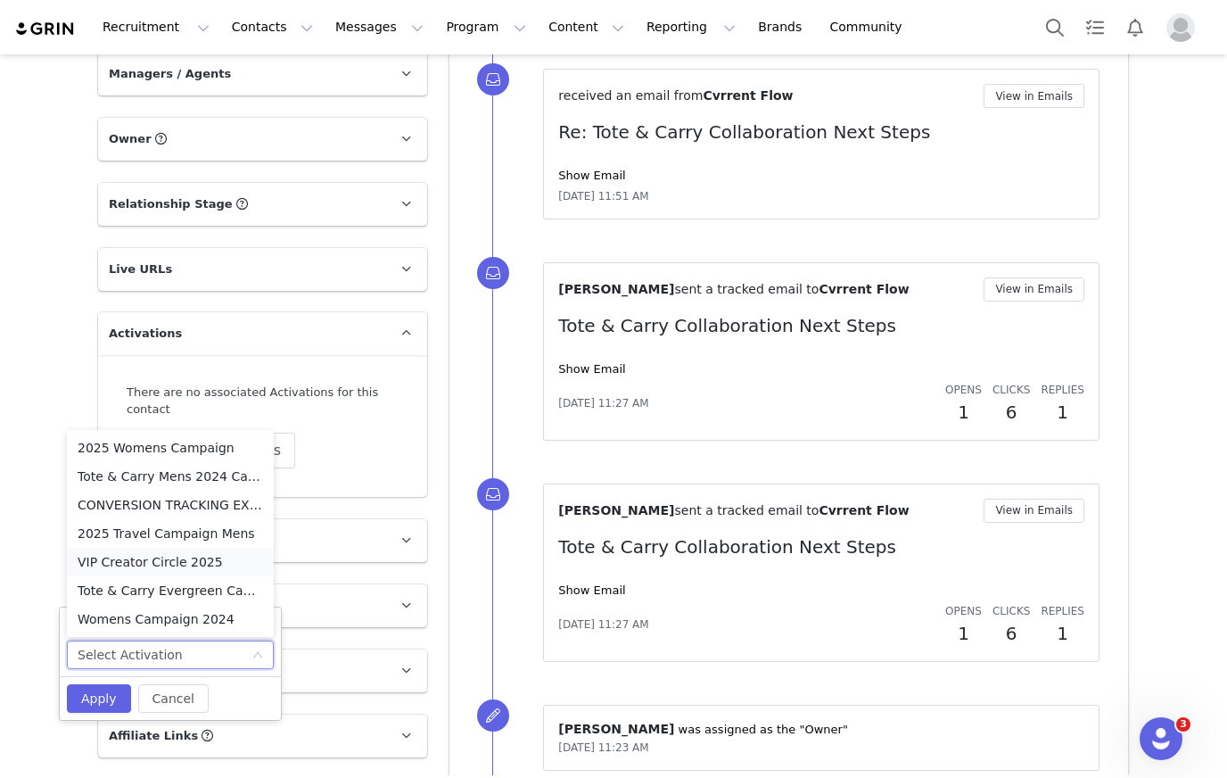
click at [190, 562] on li "VIP Creator Circle 2025" at bounding box center [170, 562] width 207 height 29
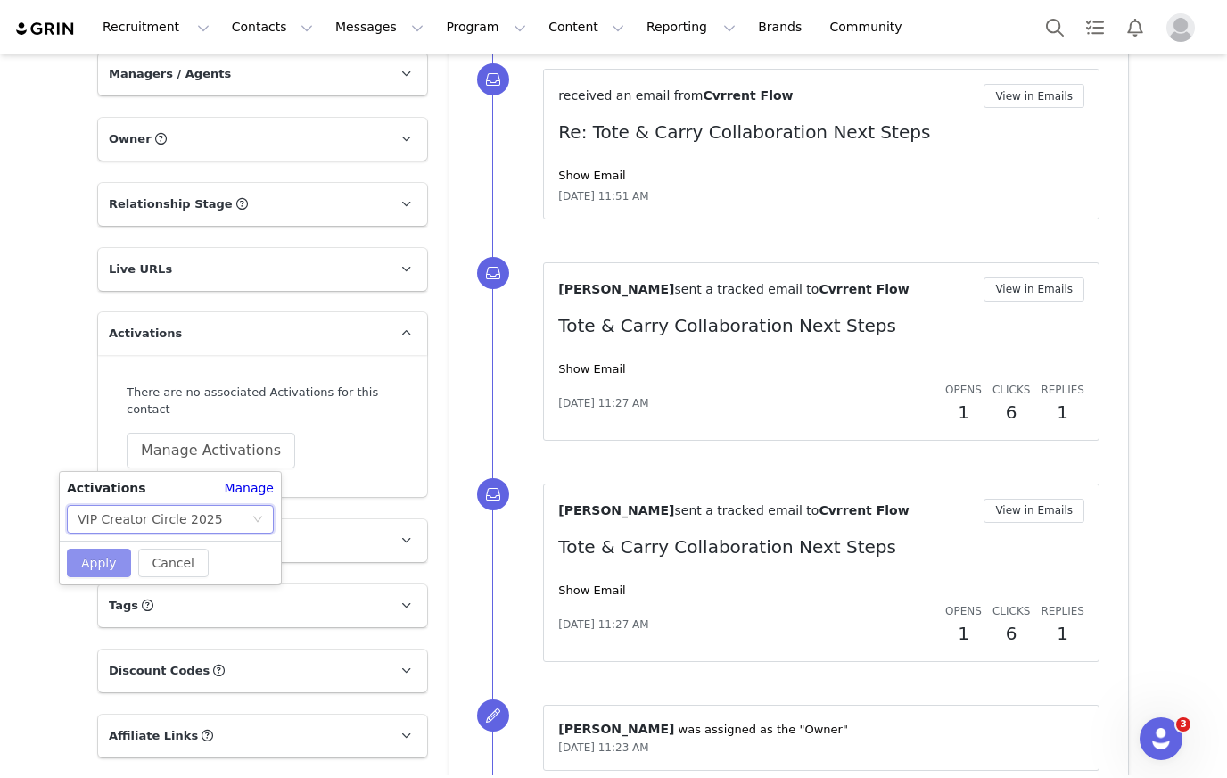
click at [111, 555] on button "Apply" at bounding box center [99, 563] width 64 height 29
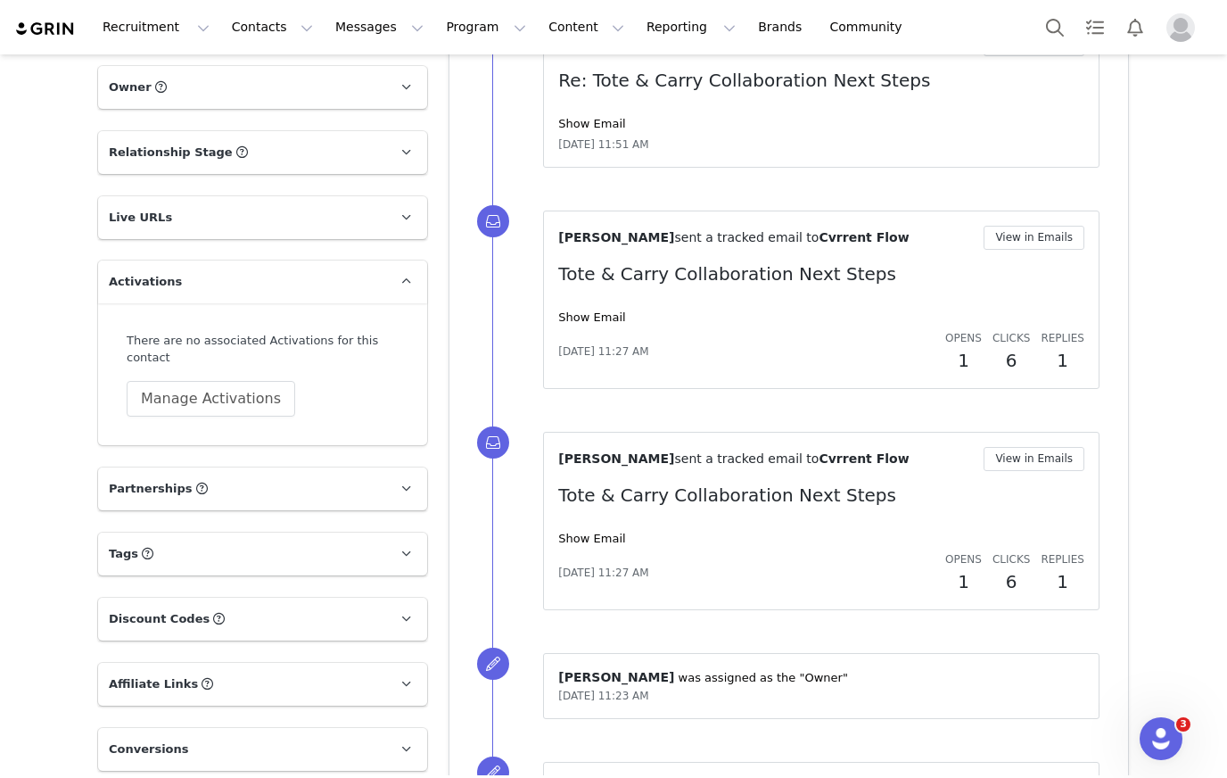
scroll to position [1109, 0]
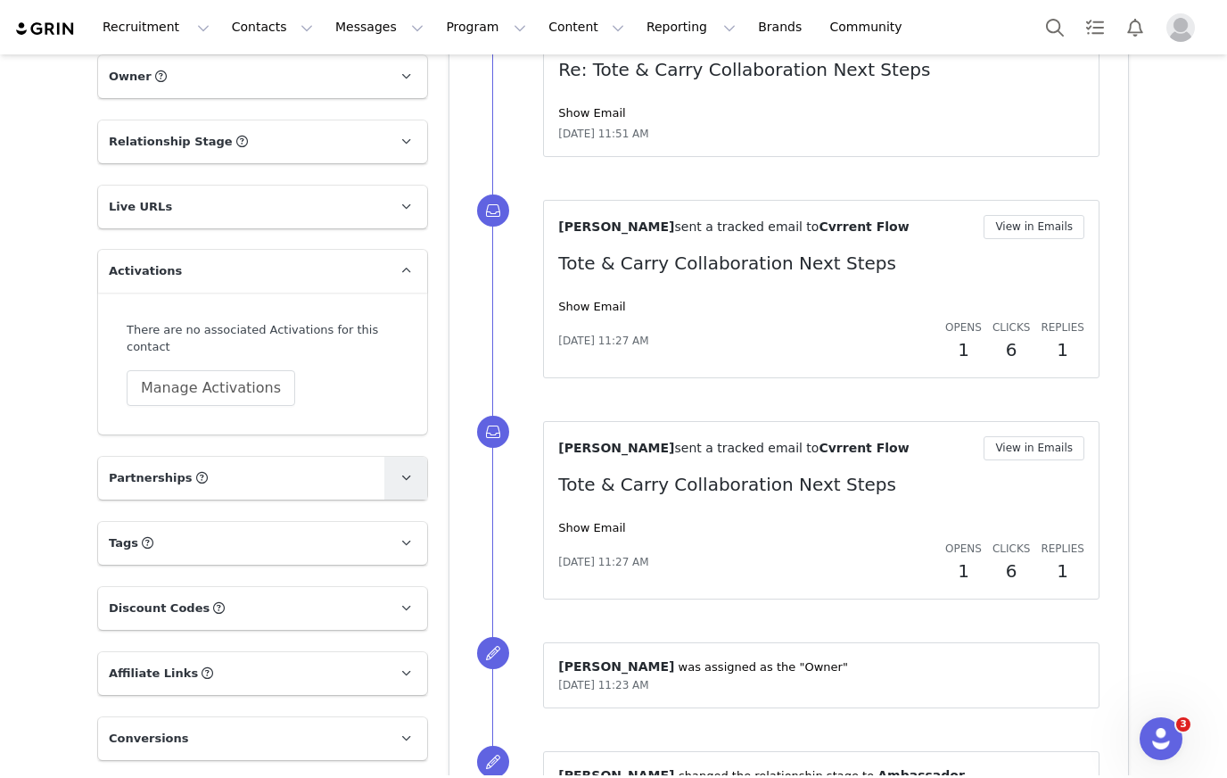
click at [416, 470] on span at bounding box center [405, 477] width 21 height 21
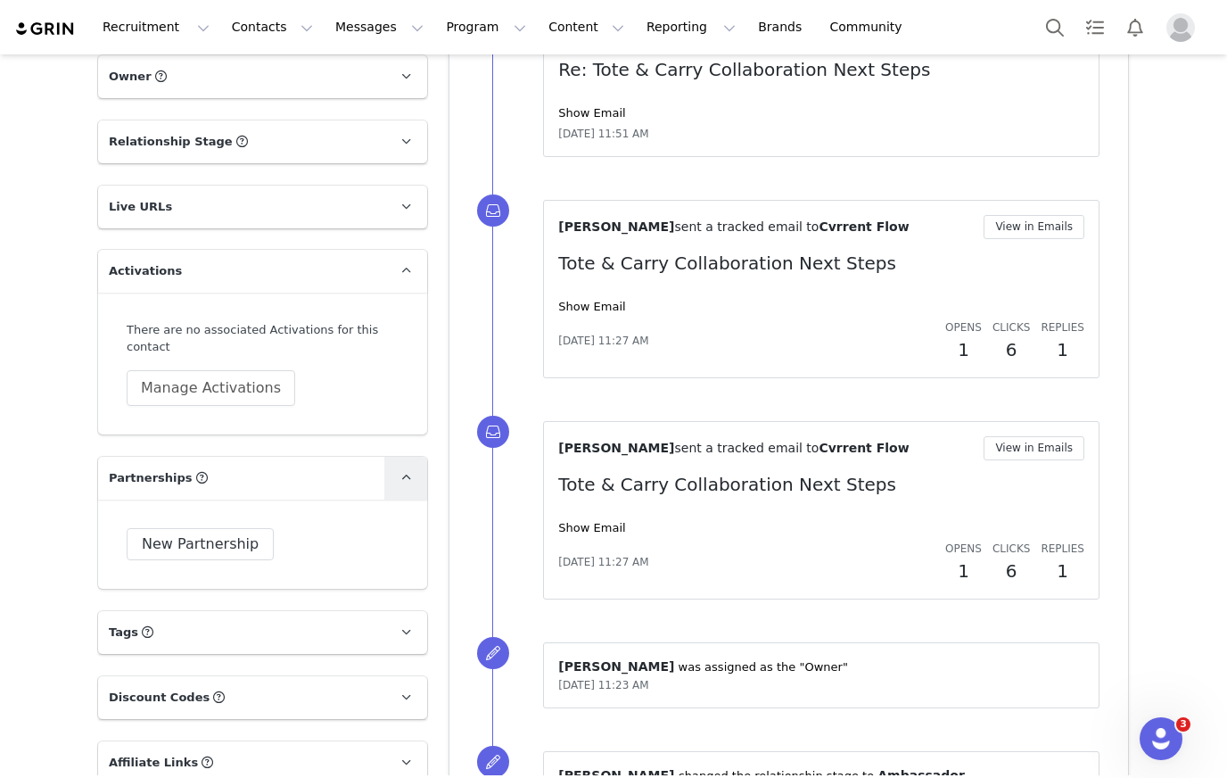
click at [416, 470] on span at bounding box center [405, 477] width 21 height 21
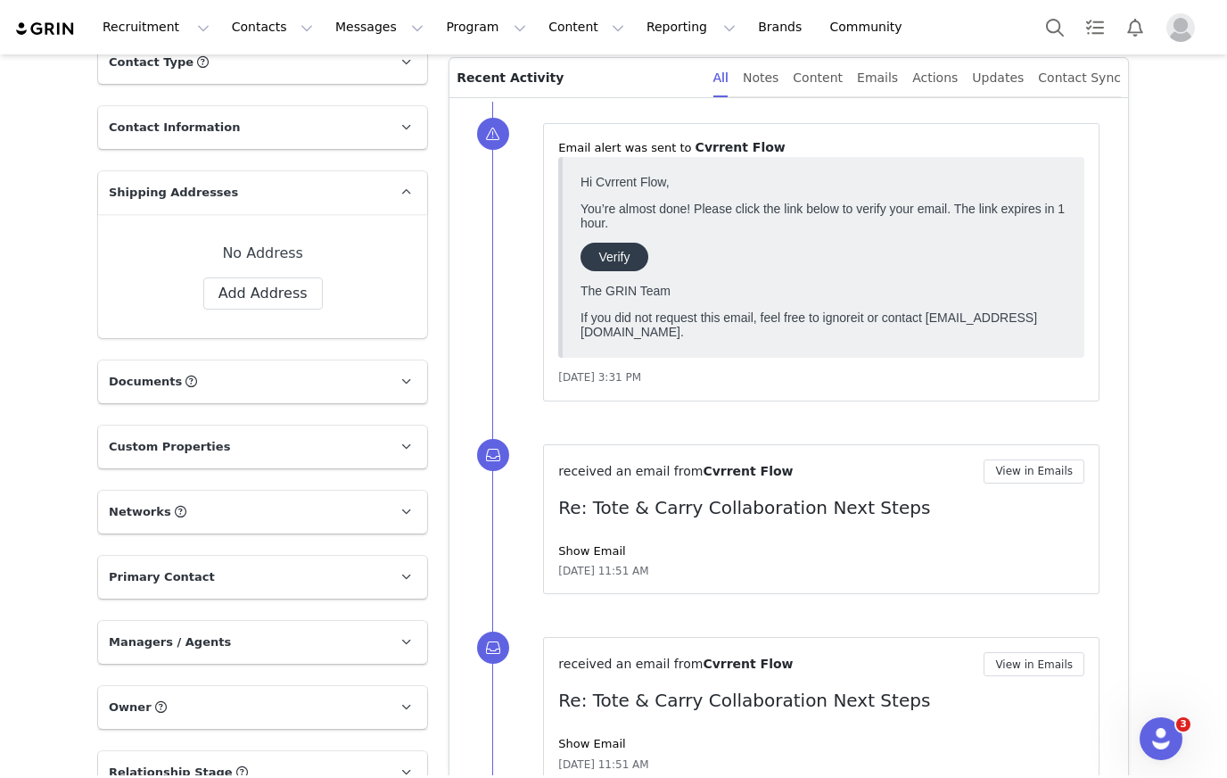
scroll to position [511, 0]
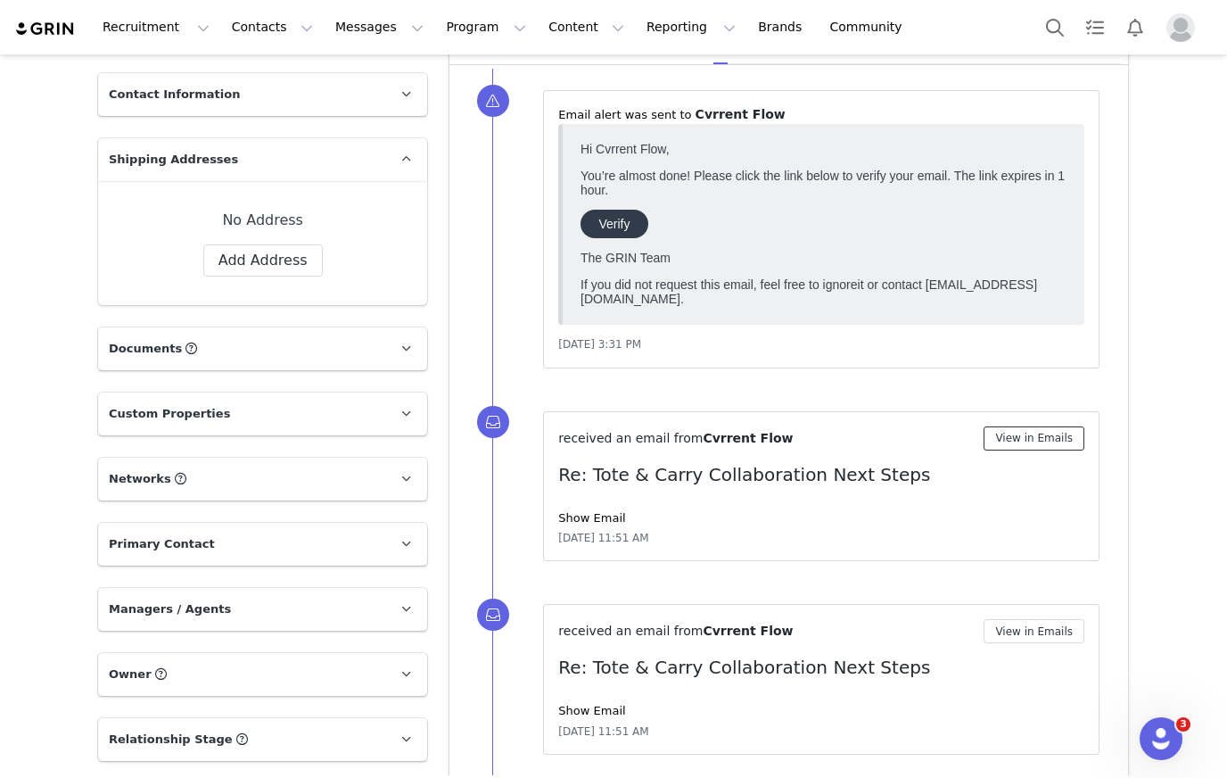
click at [1062, 434] on button "View in Emails" at bounding box center [1034, 438] width 101 height 24
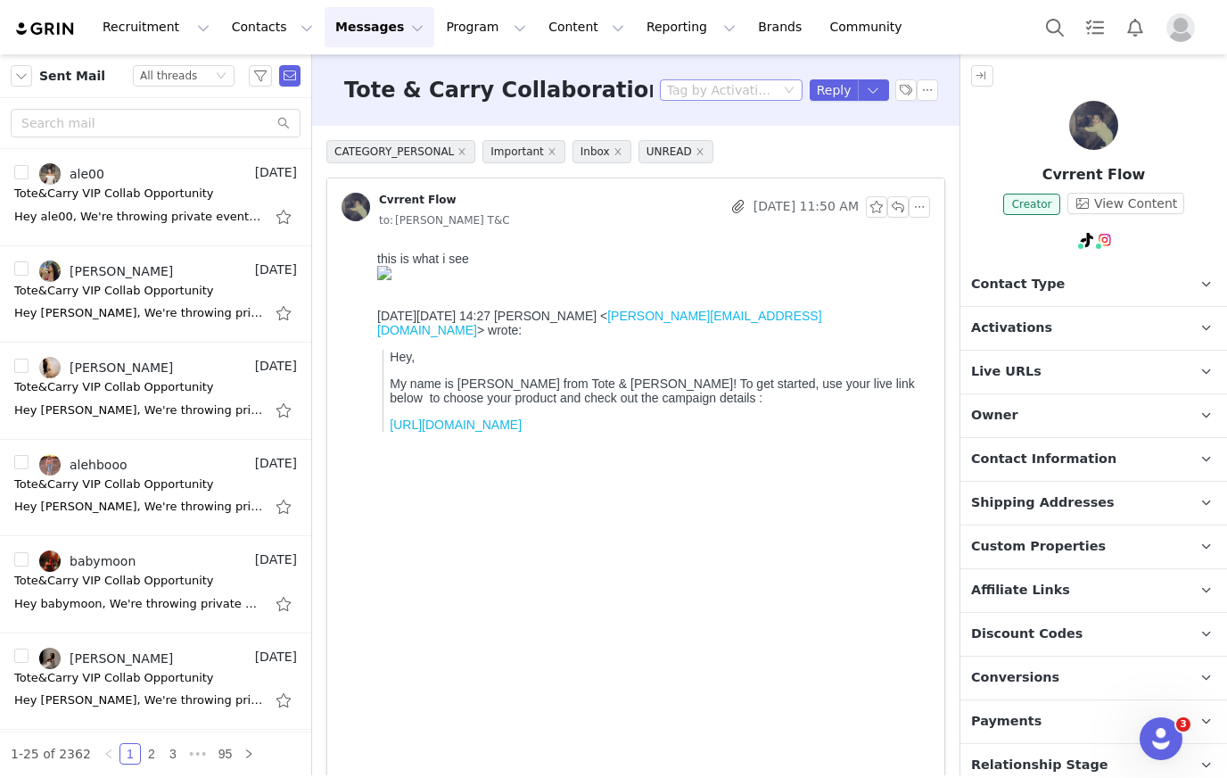
click at [690, 92] on div "Tag by Activation" at bounding box center [719, 90] width 105 height 18
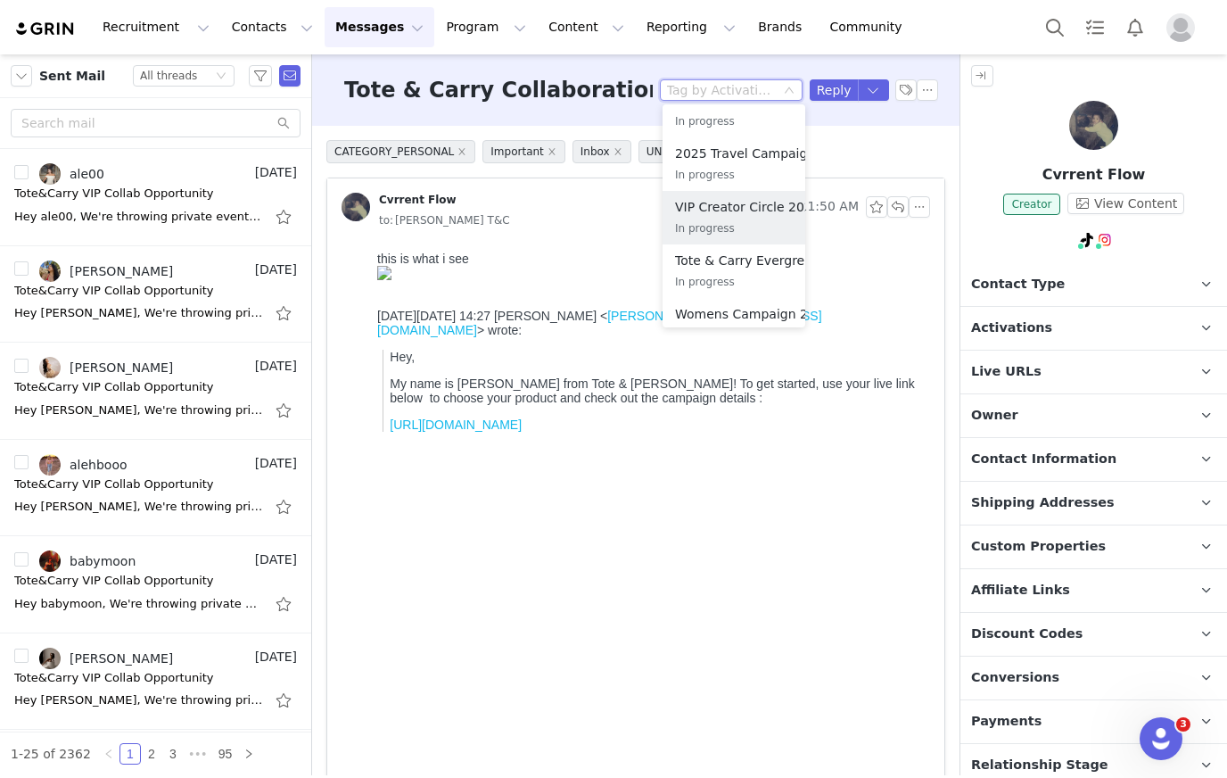
scroll to position [209, 0]
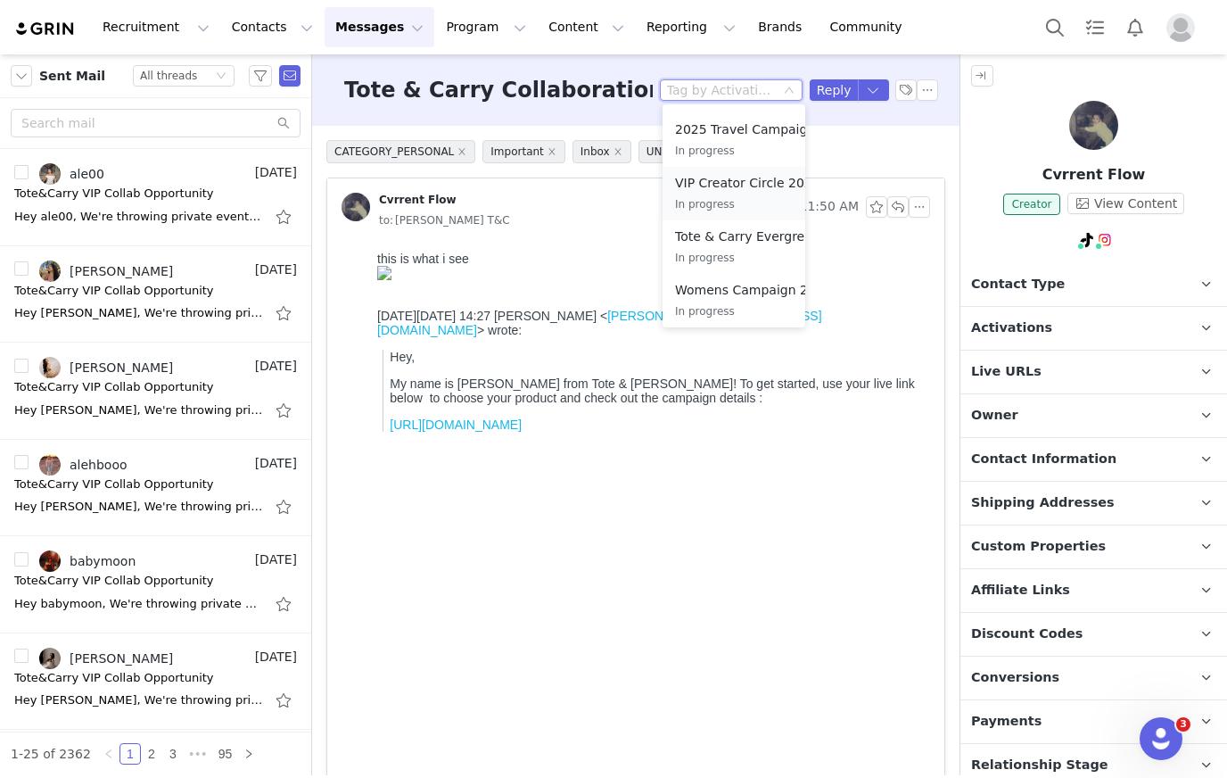
click at [723, 198] on p "In progress" at bounding box center [747, 204] width 145 height 20
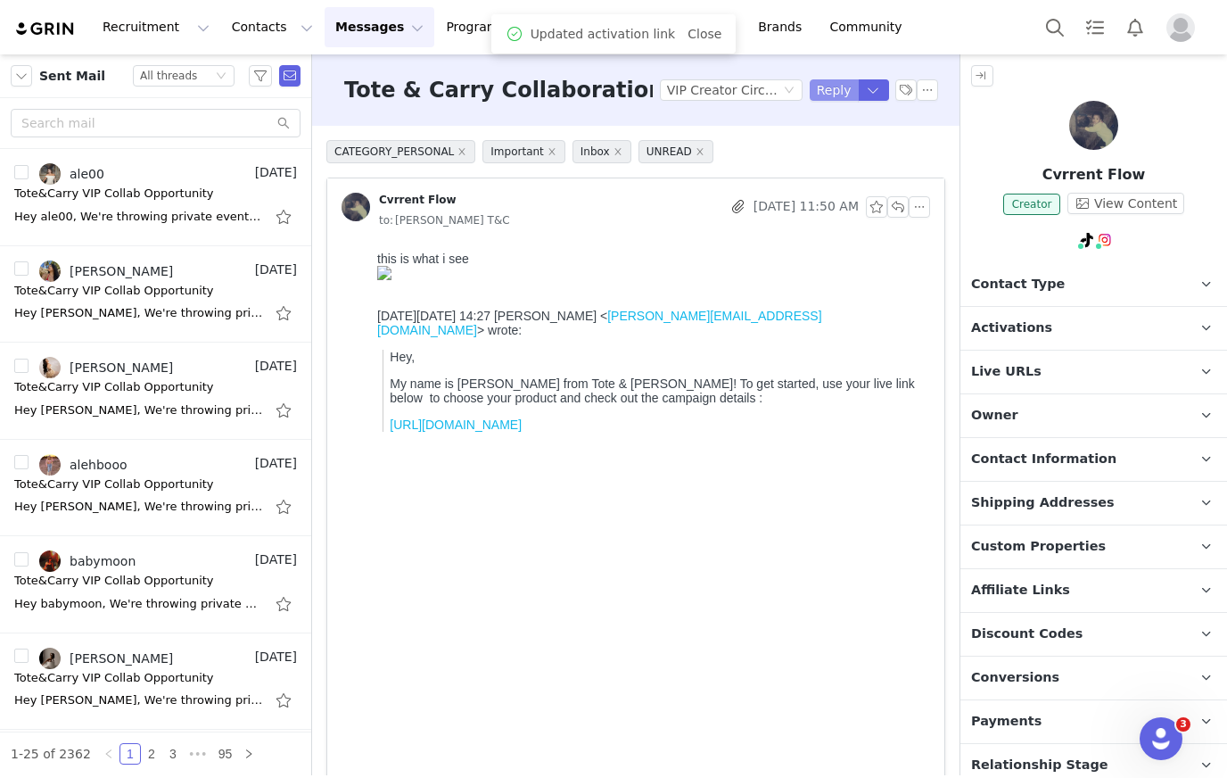
click at [838, 91] on button "Reply" at bounding box center [834, 89] width 49 height 21
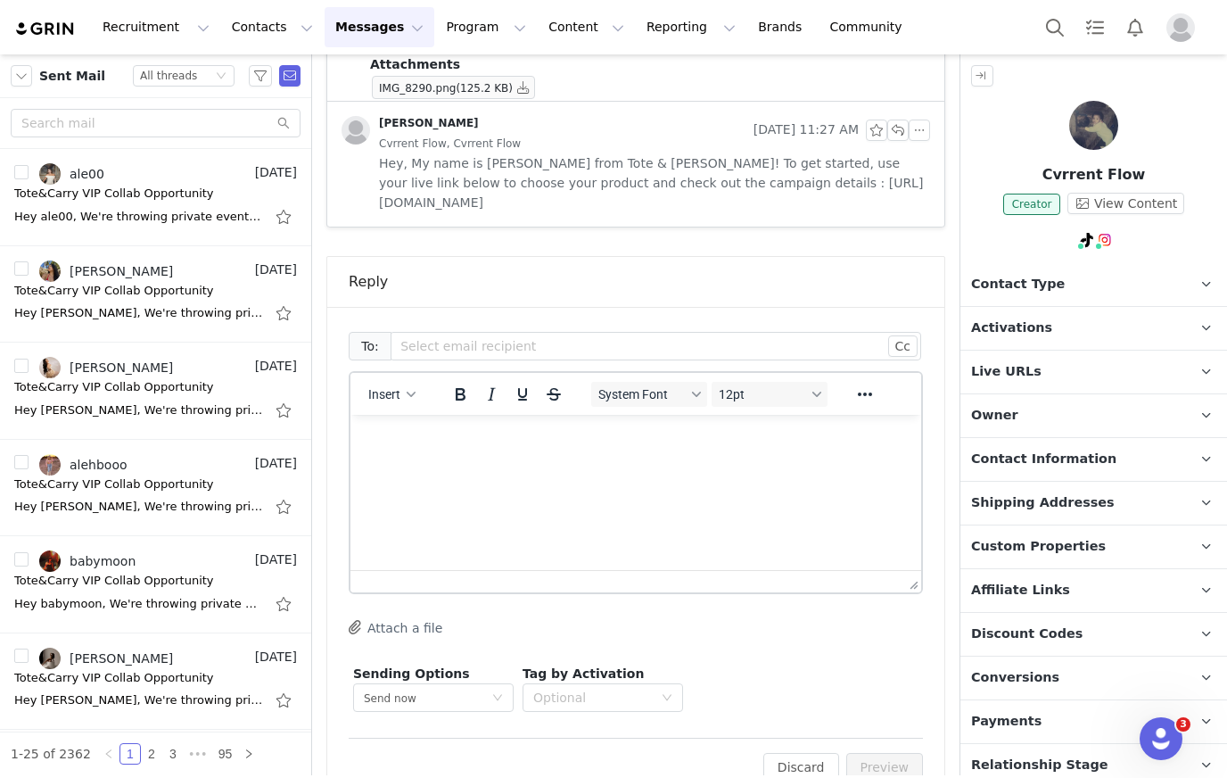
scroll to position [0, 0]
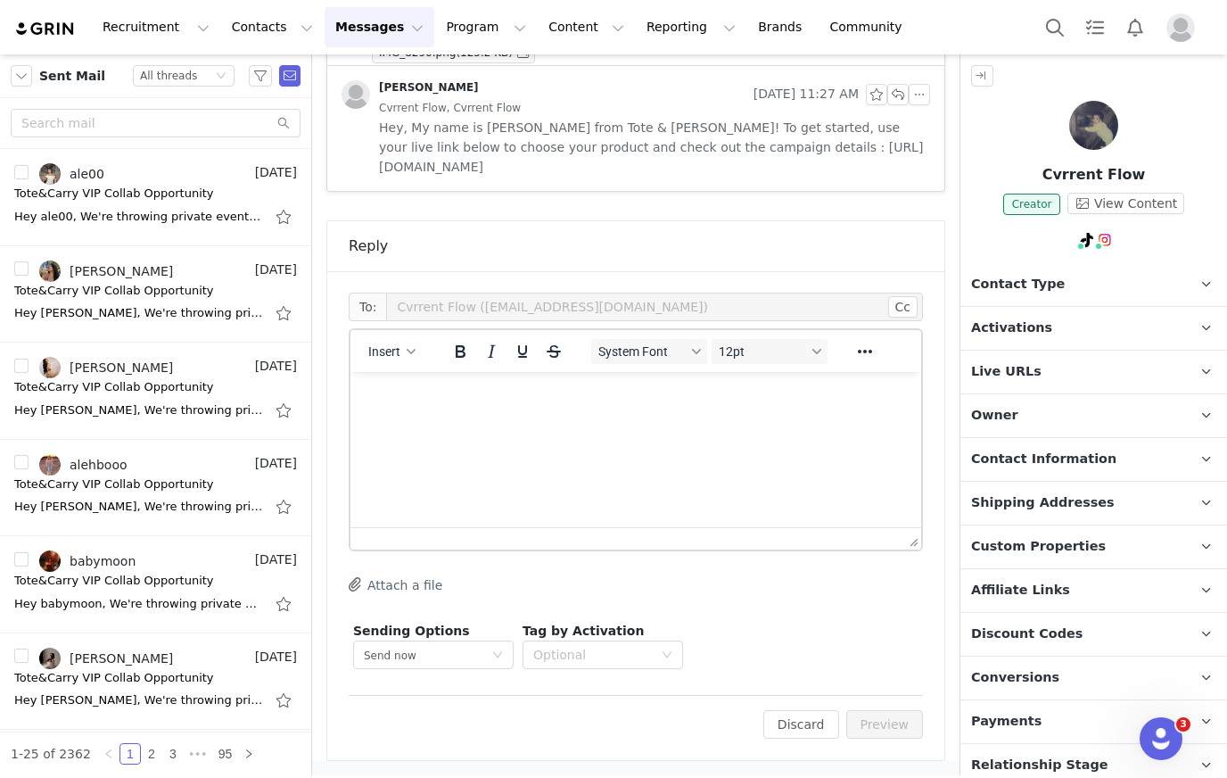
click at [540, 420] on html at bounding box center [636, 396] width 571 height 48
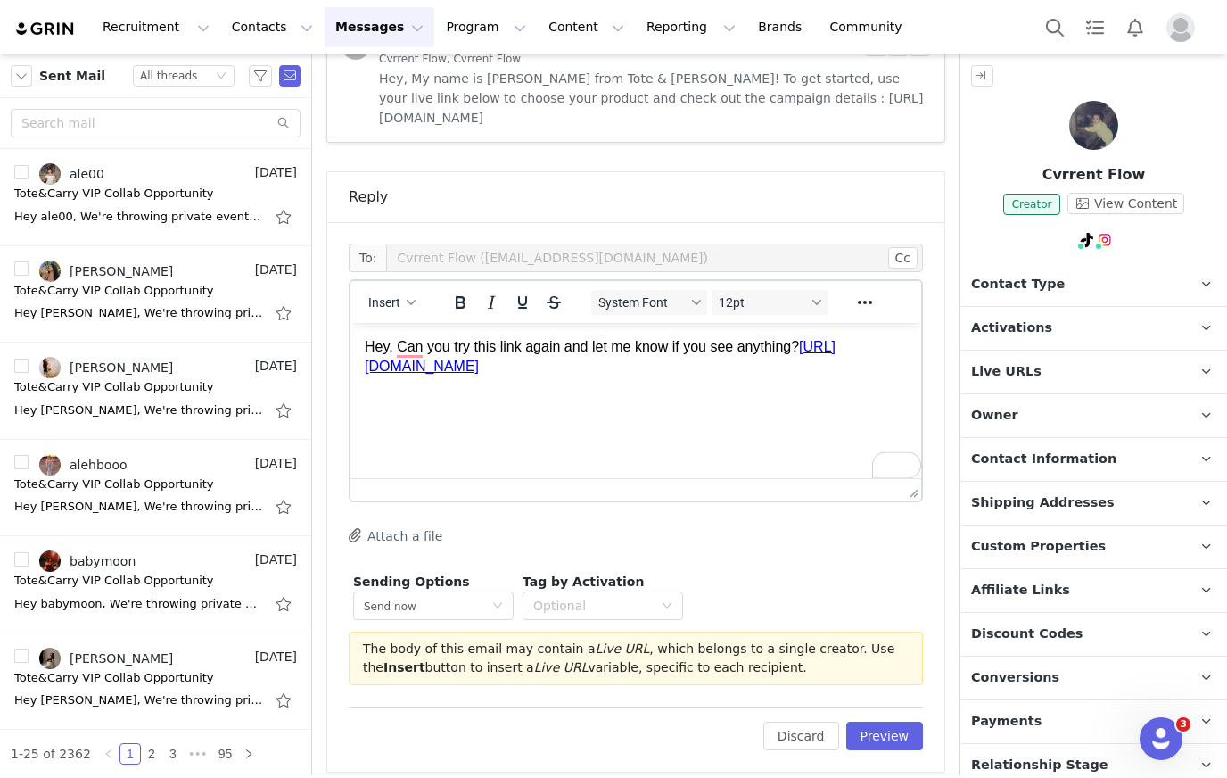
scroll to position [1649, 0]
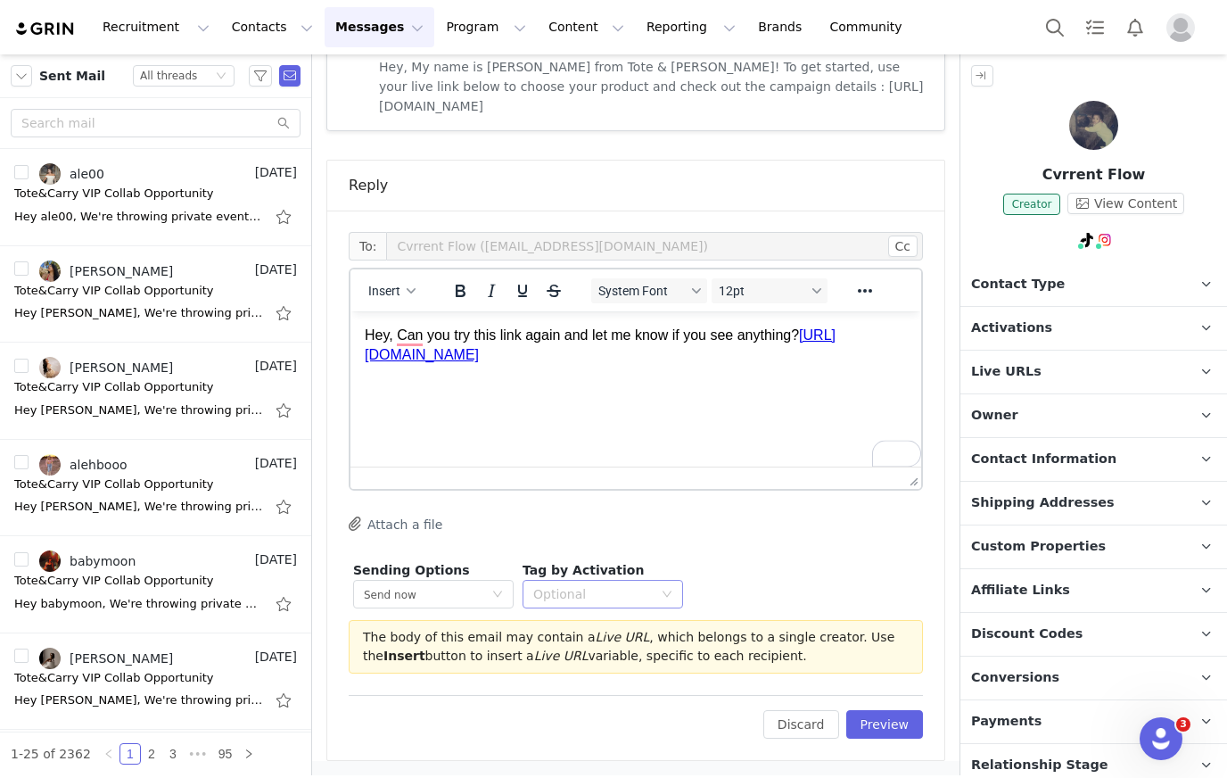
click at [589, 591] on div "Optional" at bounding box center [593, 594] width 120 height 18
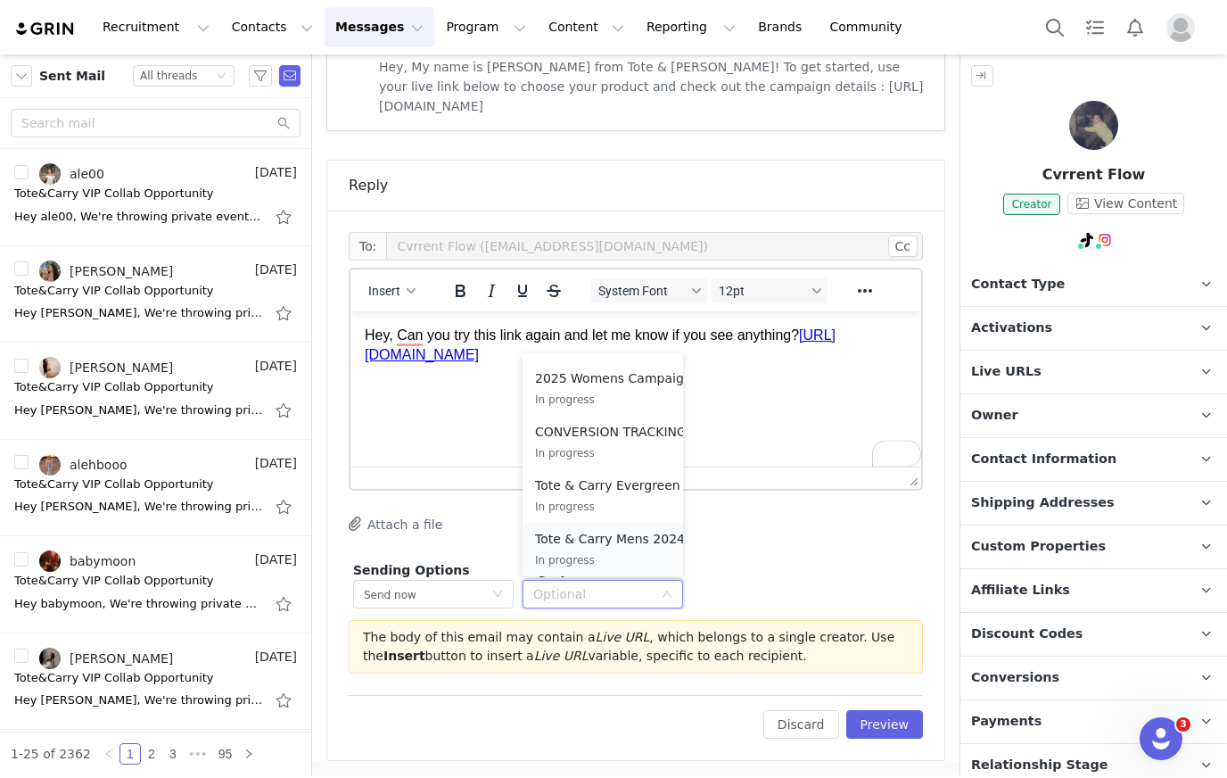
scroll to position [159, 0]
click at [590, 492] on div "VIP Creator Circle 2025 In progress" at bounding box center [607, 492] width 145 height 41
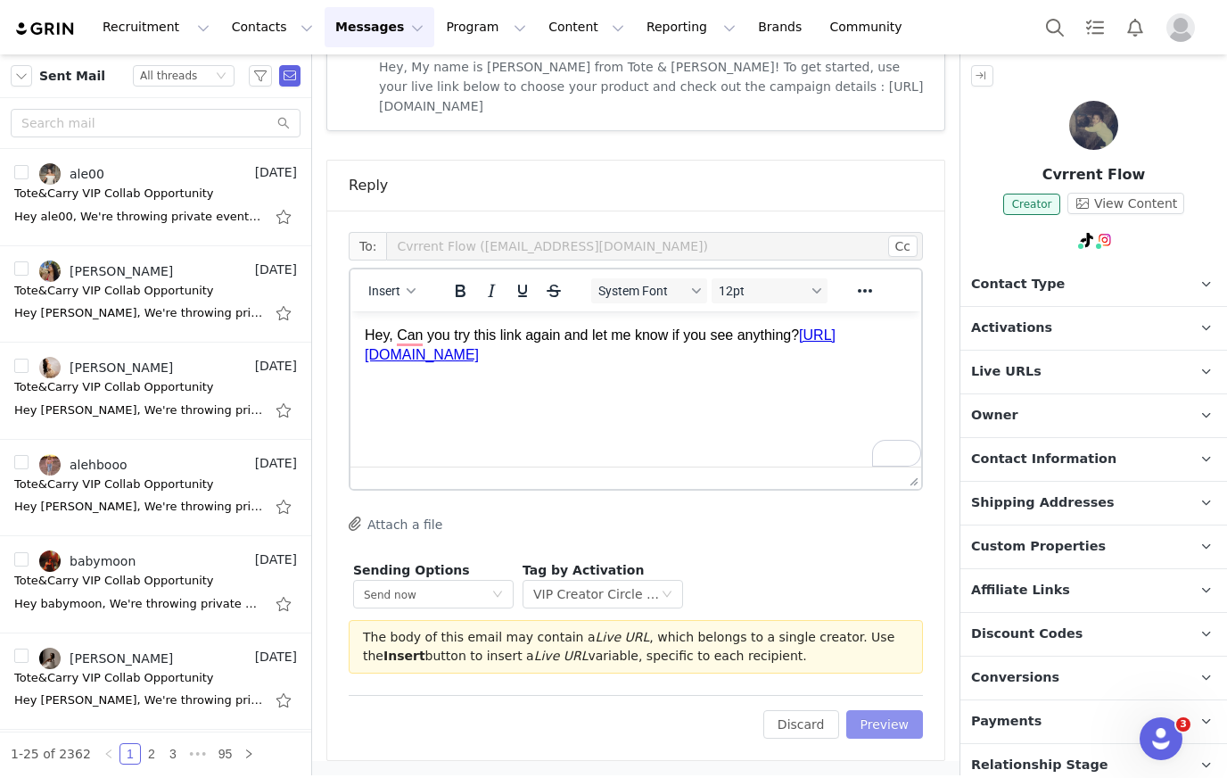
click at [891, 723] on button "Preview" at bounding box center [886, 724] width 78 height 29
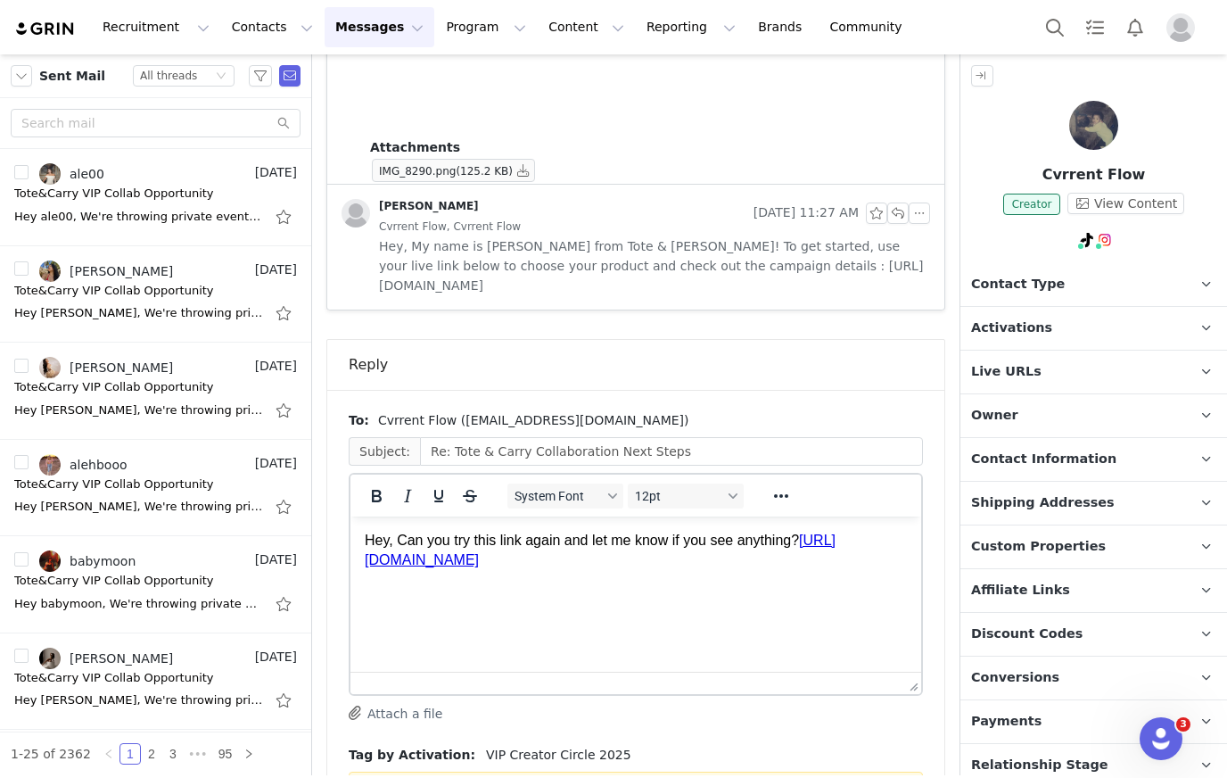
scroll to position [1622, 0]
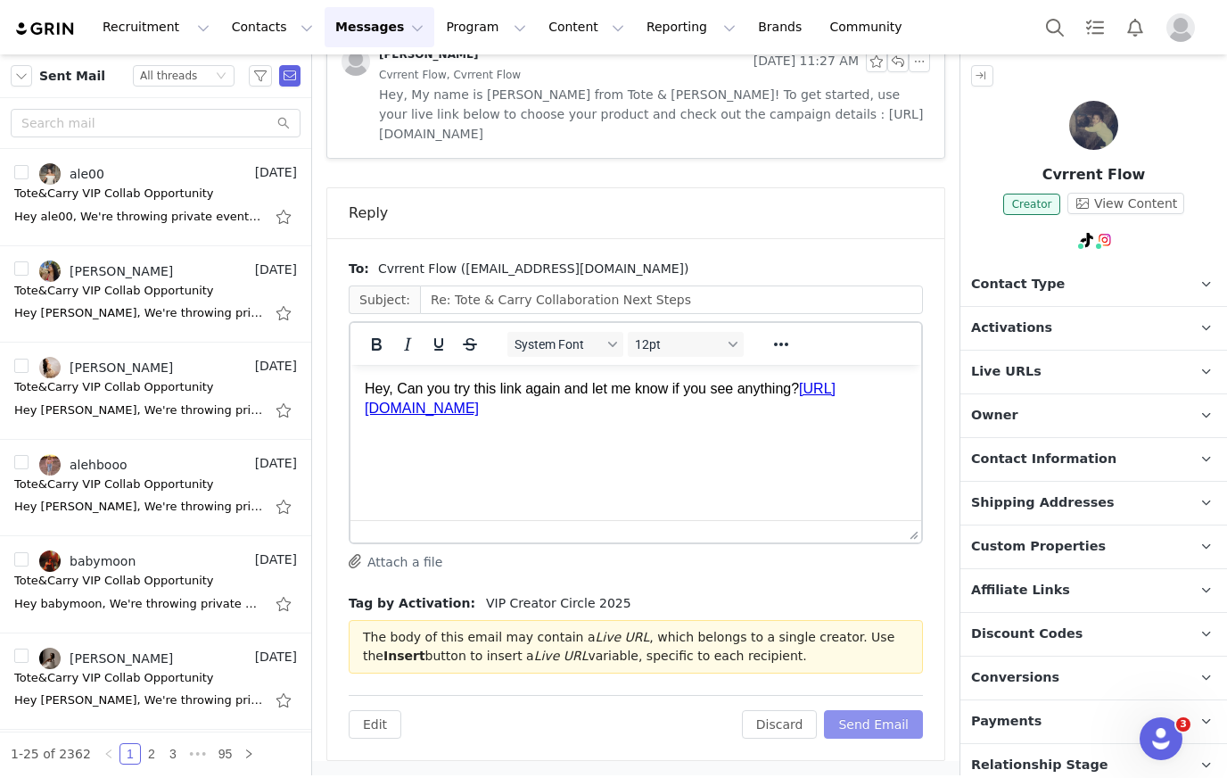
click at [883, 718] on button "Send Email" at bounding box center [873, 724] width 99 height 29
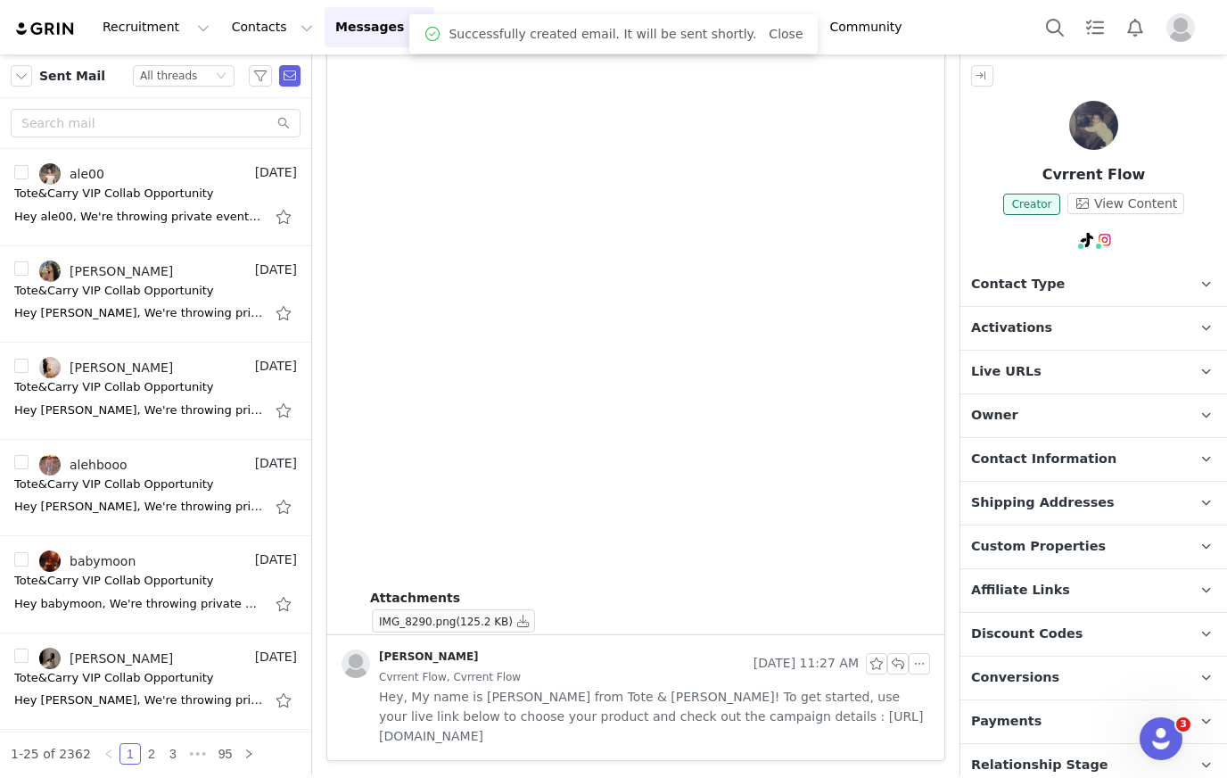
scroll to position [0, 0]
